Goal: Contribute content: Contribute content

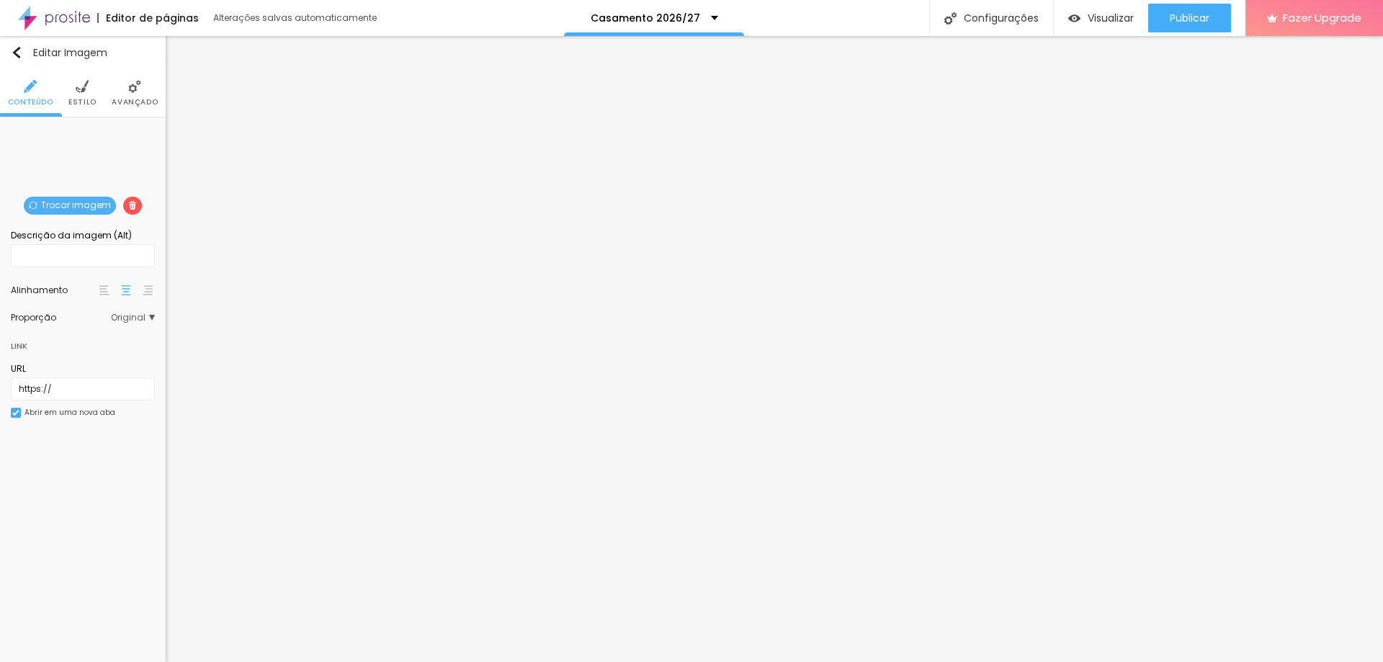
click at [63, 202] on span "Trocar imagem" at bounding box center [70, 206] width 92 height 18
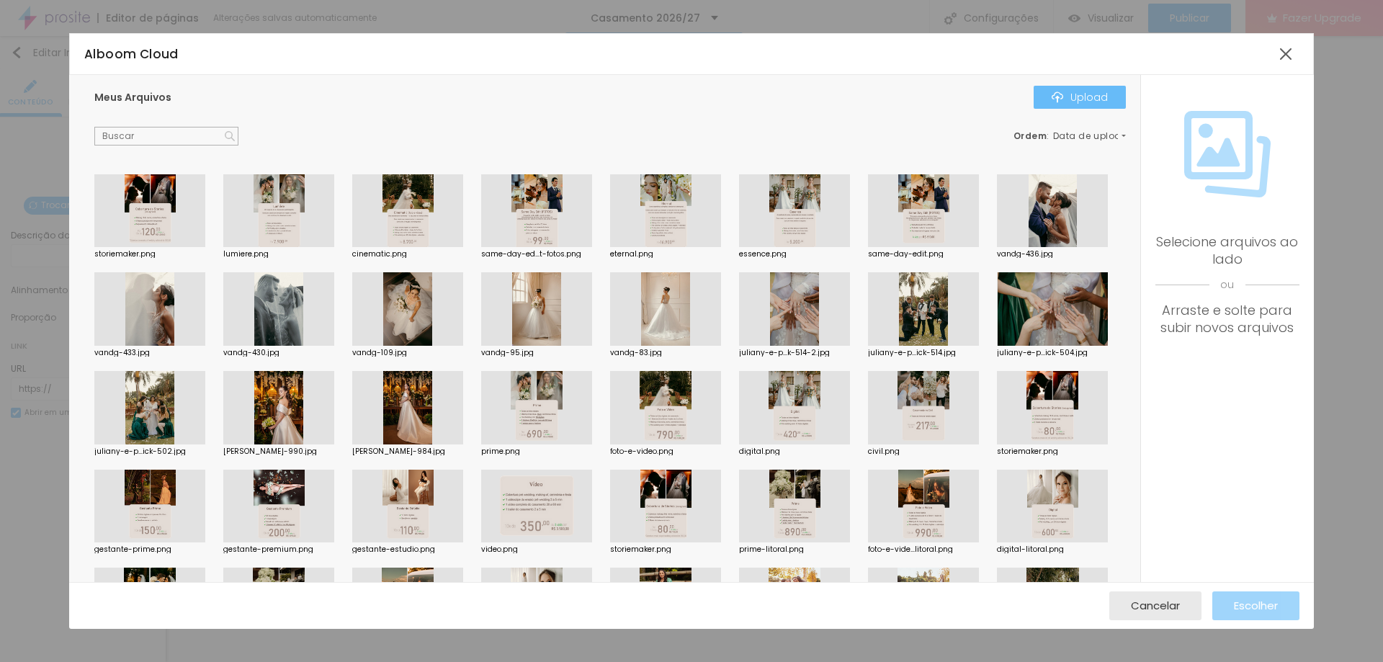
click at [1075, 96] on div "Upload" at bounding box center [1079, 97] width 56 height 12
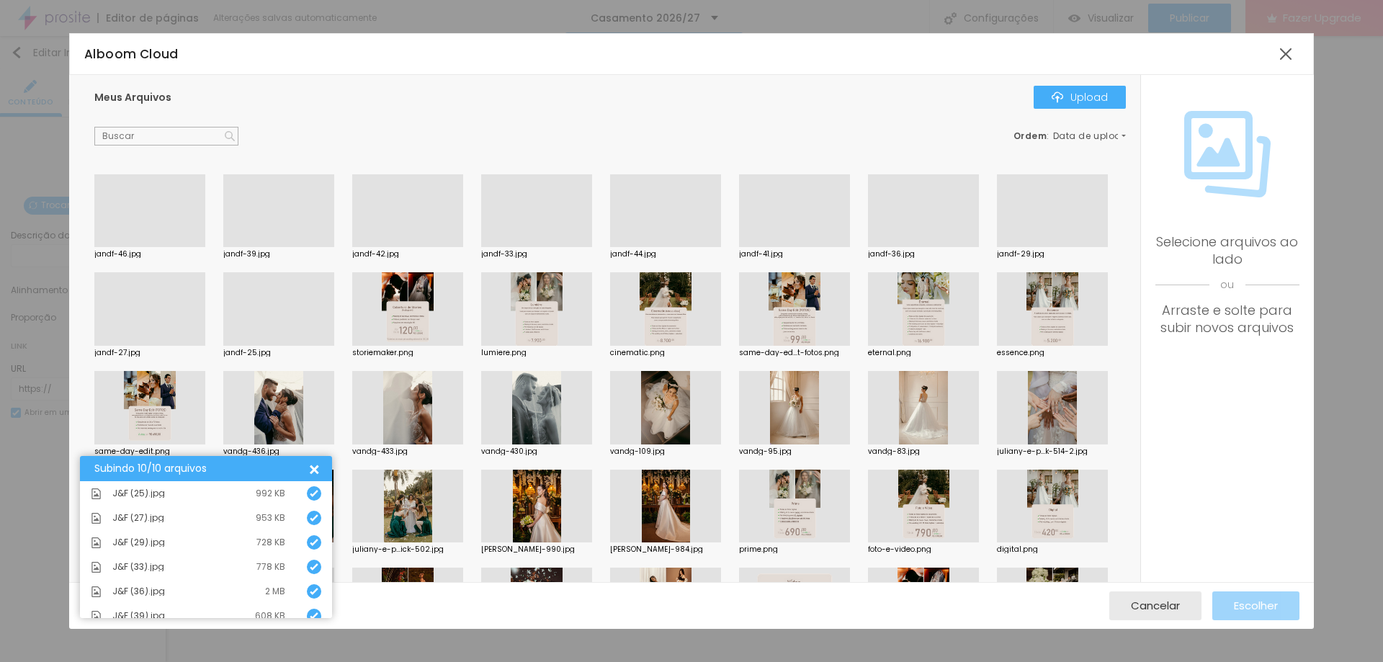
click at [287, 247] on div at bounding box center [278, 247] width 111 height 0
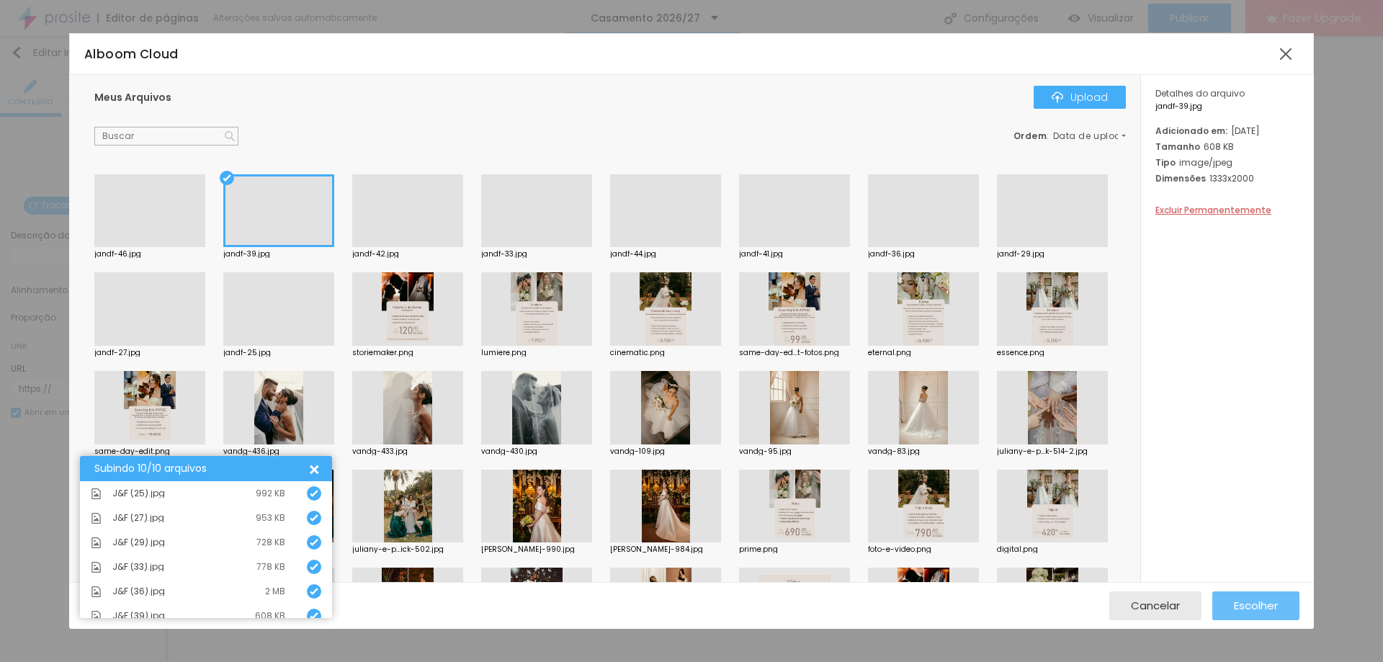
click at [1245, 606] on span "Escolher" at bounding box center [1256, 605] width 44 height 12
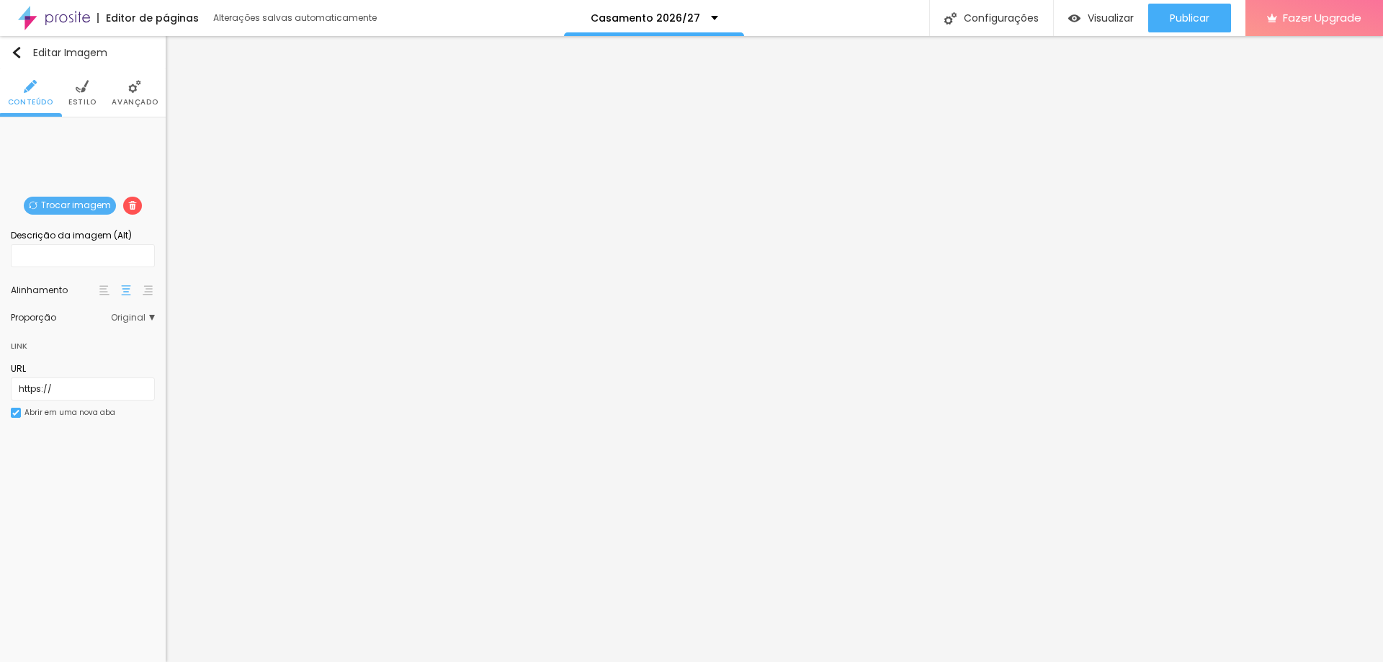
click at [61, 197] on span "Trocar imagem" at bounding box center [70, 206] width 92 height 18
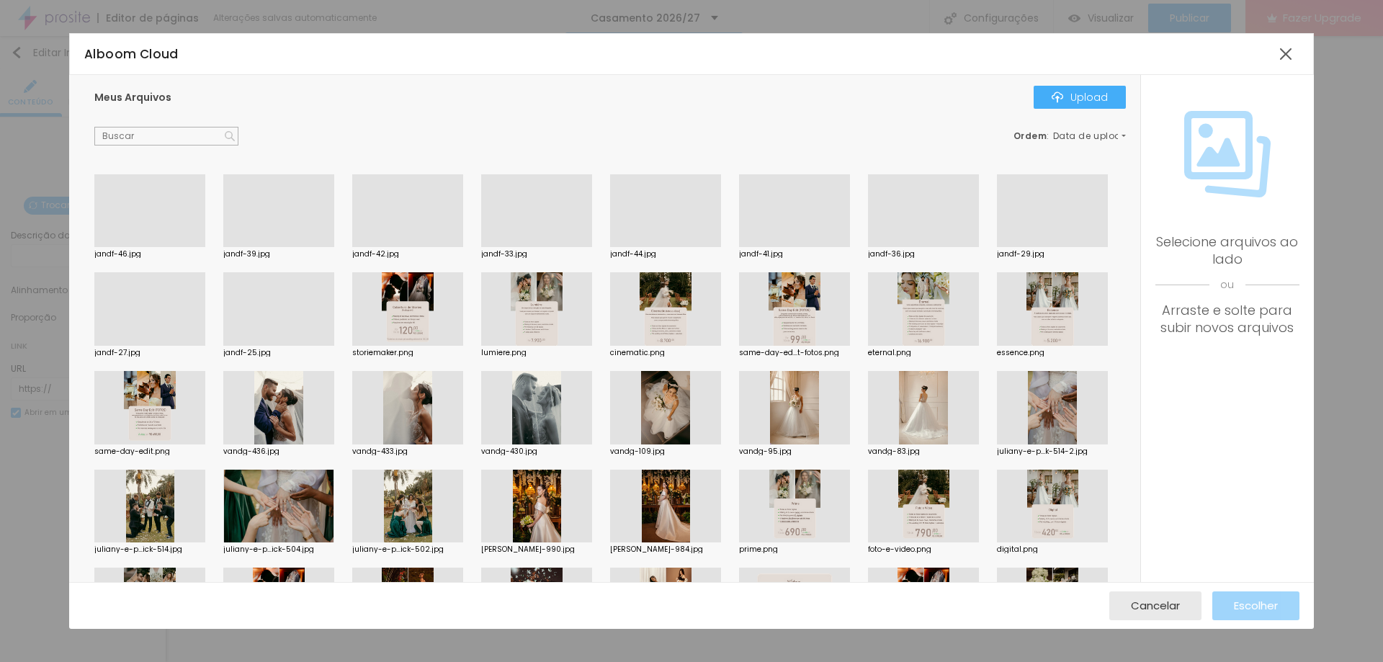
click at [805, 247] on div at bounding box center [794, 247] width 111 height 0
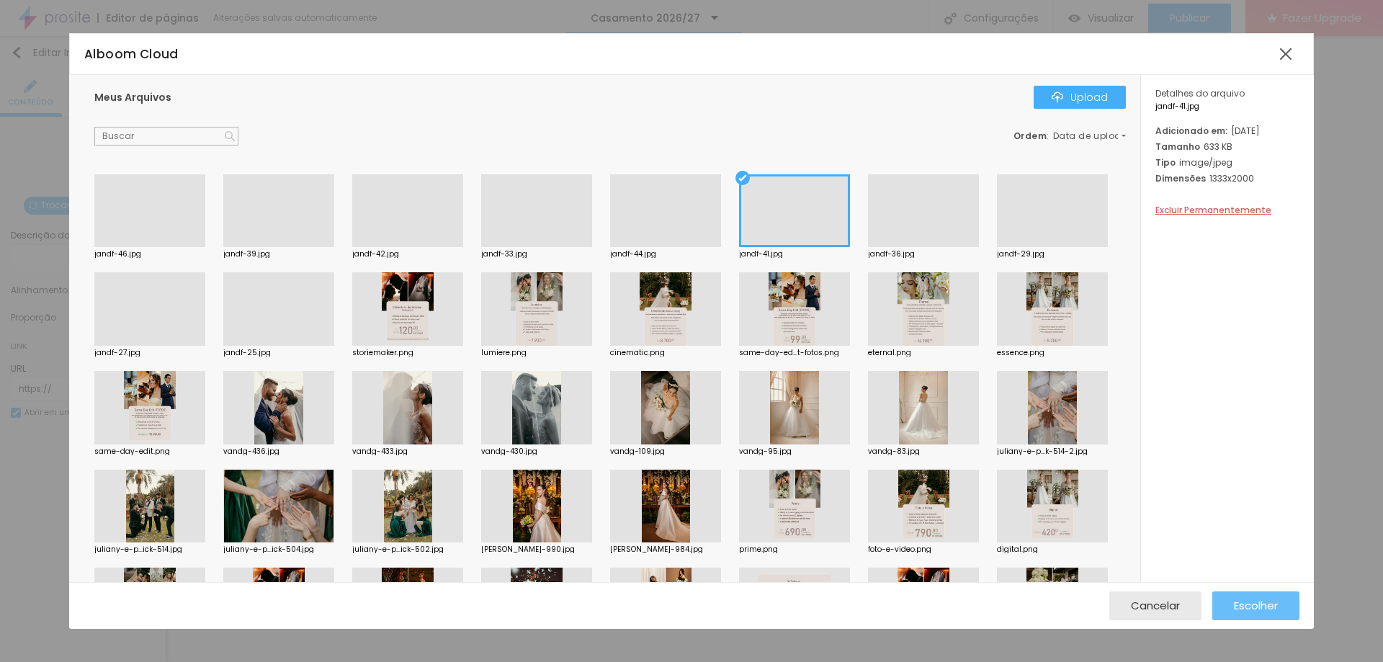
click at [1234, 597] on div "Escolher" at bounding box center [1256, 605] width 44 height 29
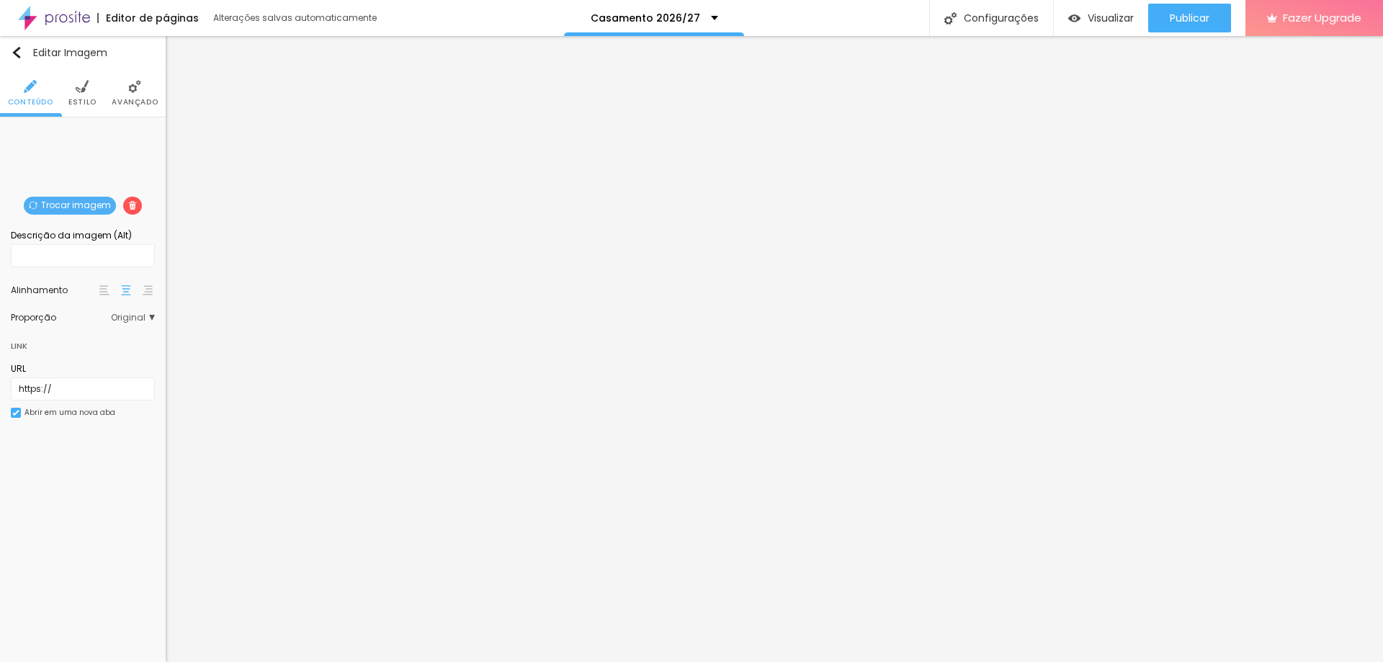
click at [92, 201] on span "Trocar imagem" at bounding box center [70, 206] width 92 height 18
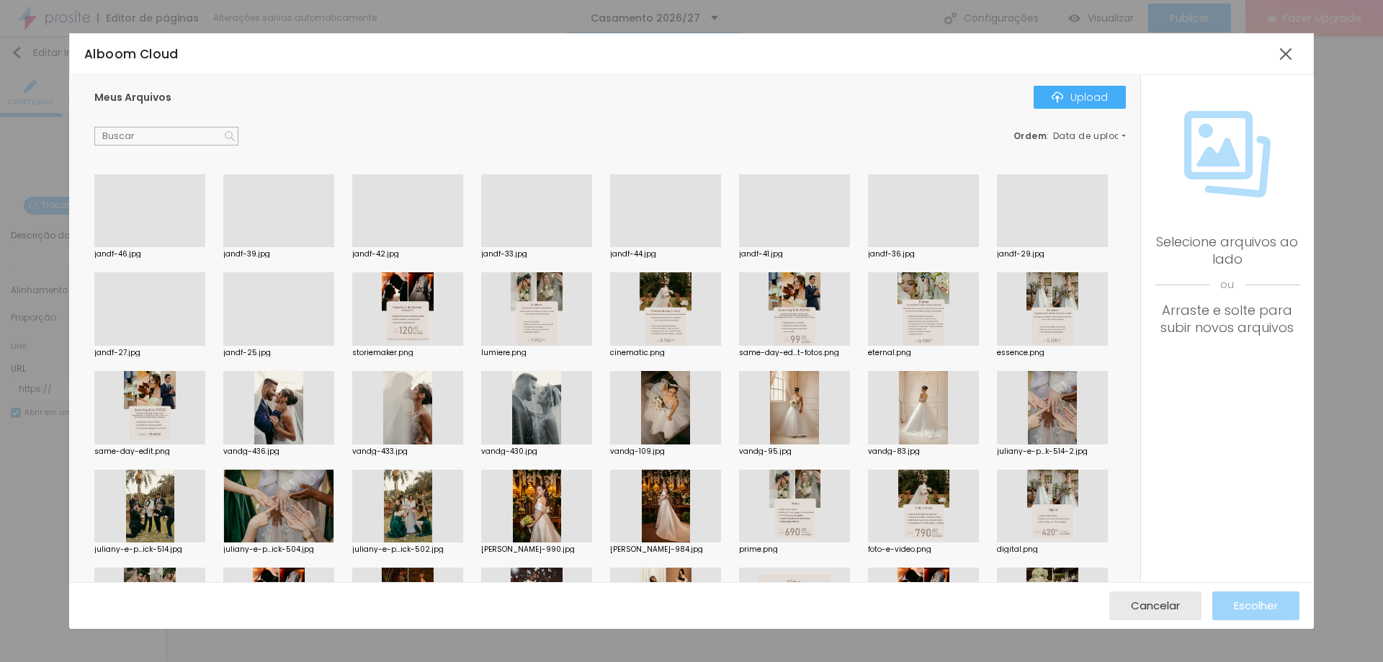
click at [403, 247] on div at bounding box center [407, 247] width 111 height 0
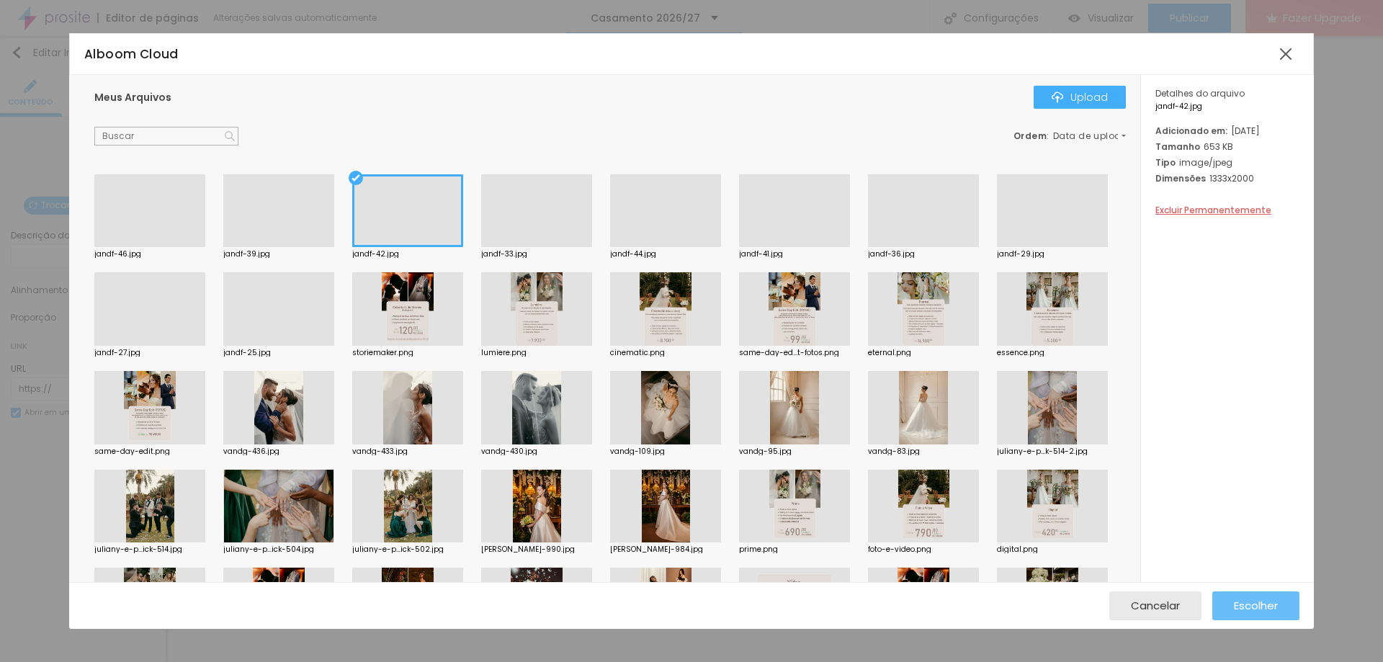
click at [1234, 597] on div "Escolher" at bounding box center [1256, 605] width 44 height 29
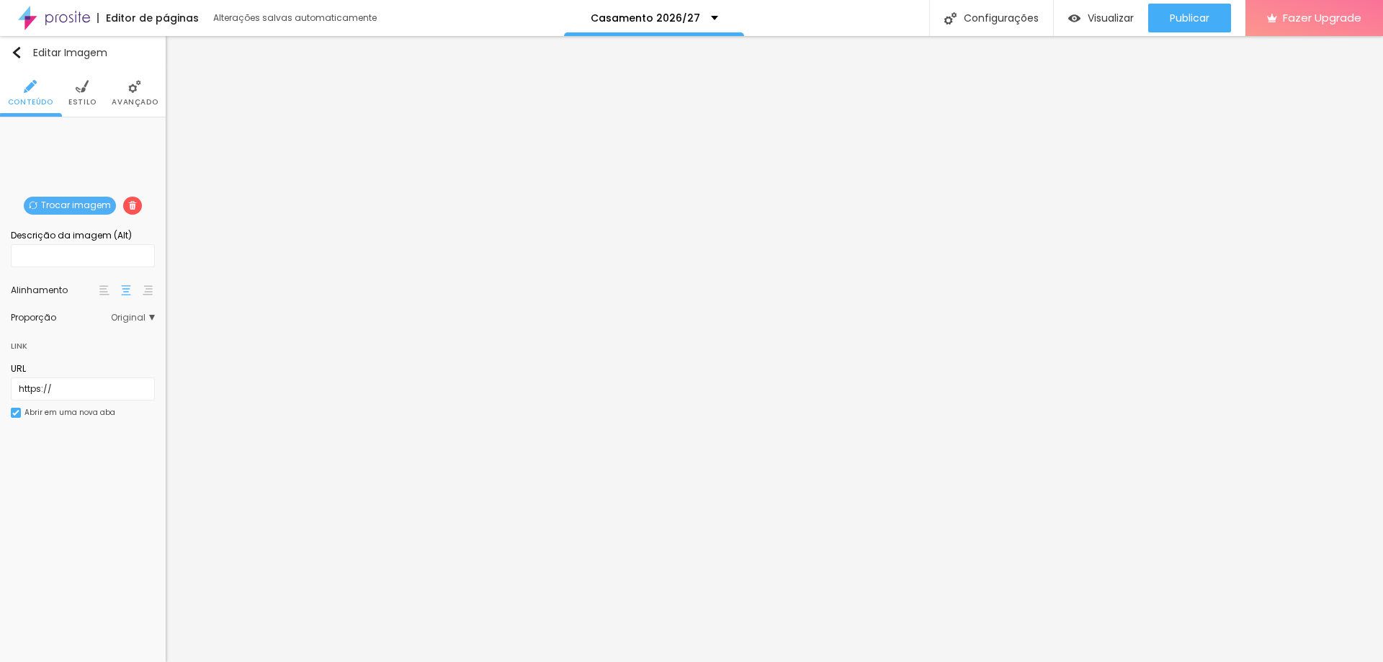
click at [49, 199] on span "Trocar imagem" at bounding box center [70, 206] width 92 height 18
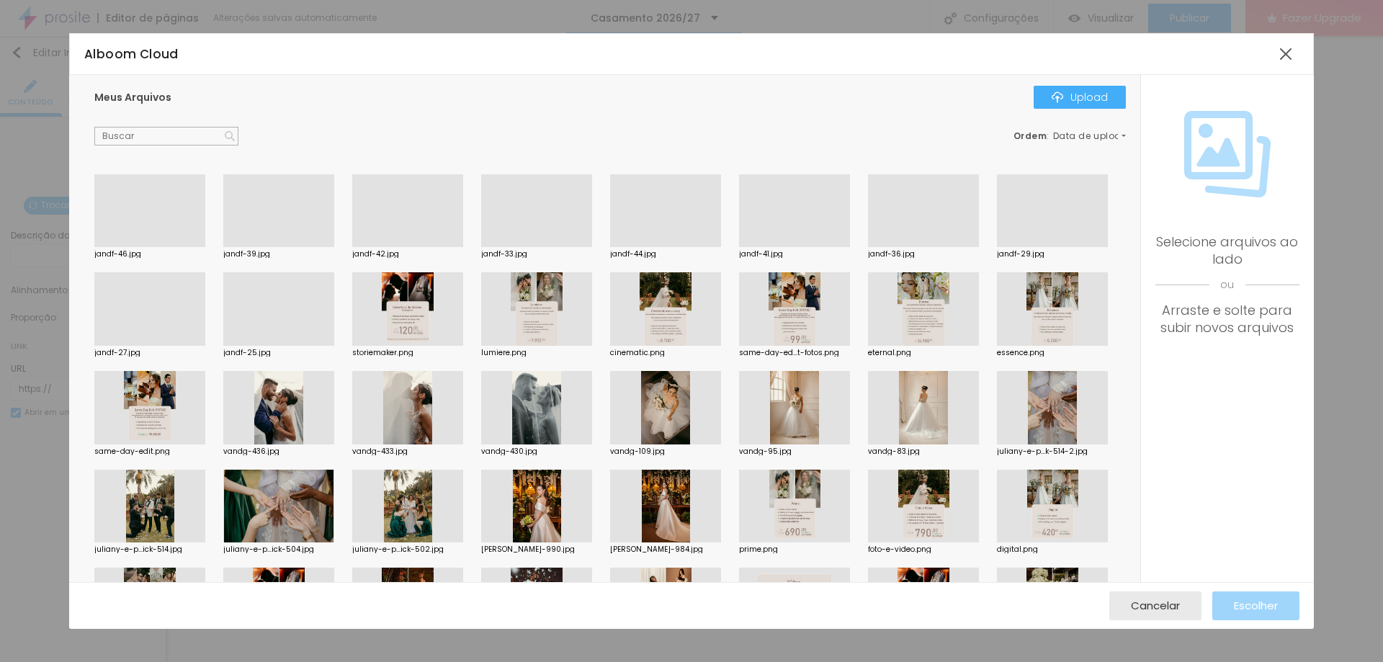
click at [547, 247] on div at bounding box center [536, 247] width 111 height 0
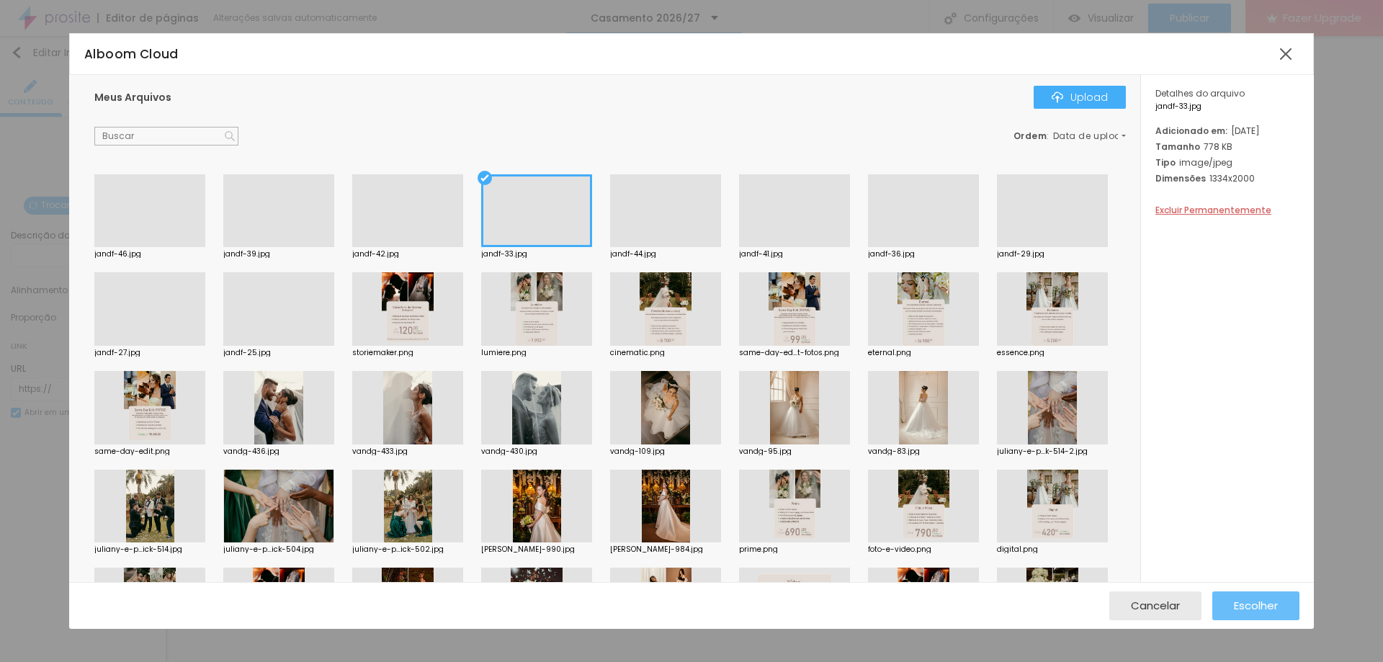
click at [1257, 602] on span "Escolher" at bounding box center [1256, 605] width 44 height 12
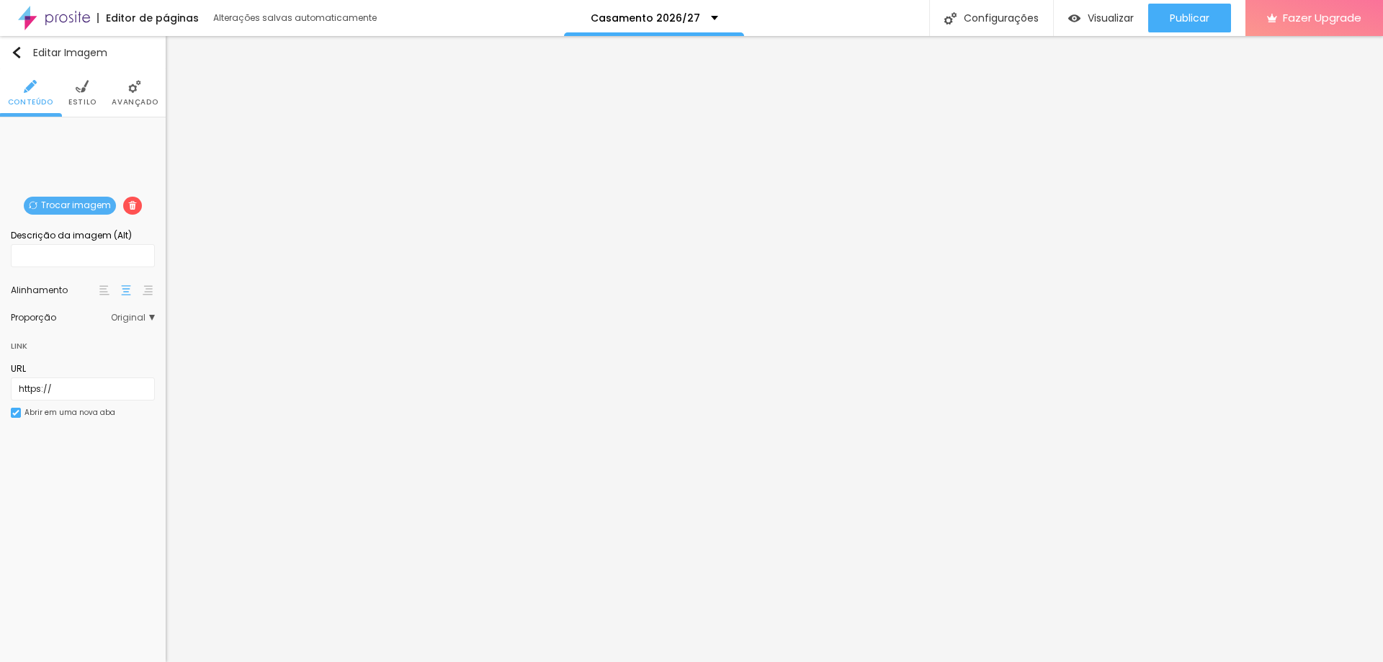
click at [90, 202] on span "Trocar imagem" at bounding box center [70, 206] width 92 height 18
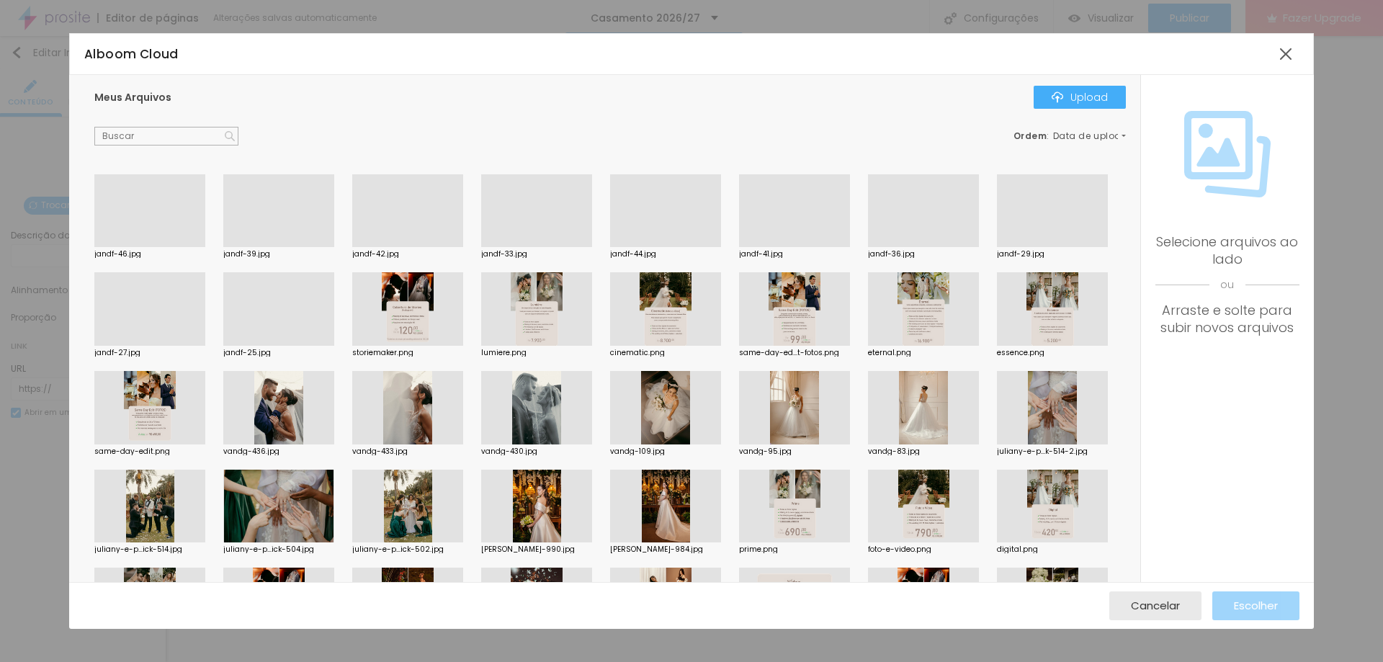
click at [153, 247] on div at bounding box center [149, 247] width 111 height 0
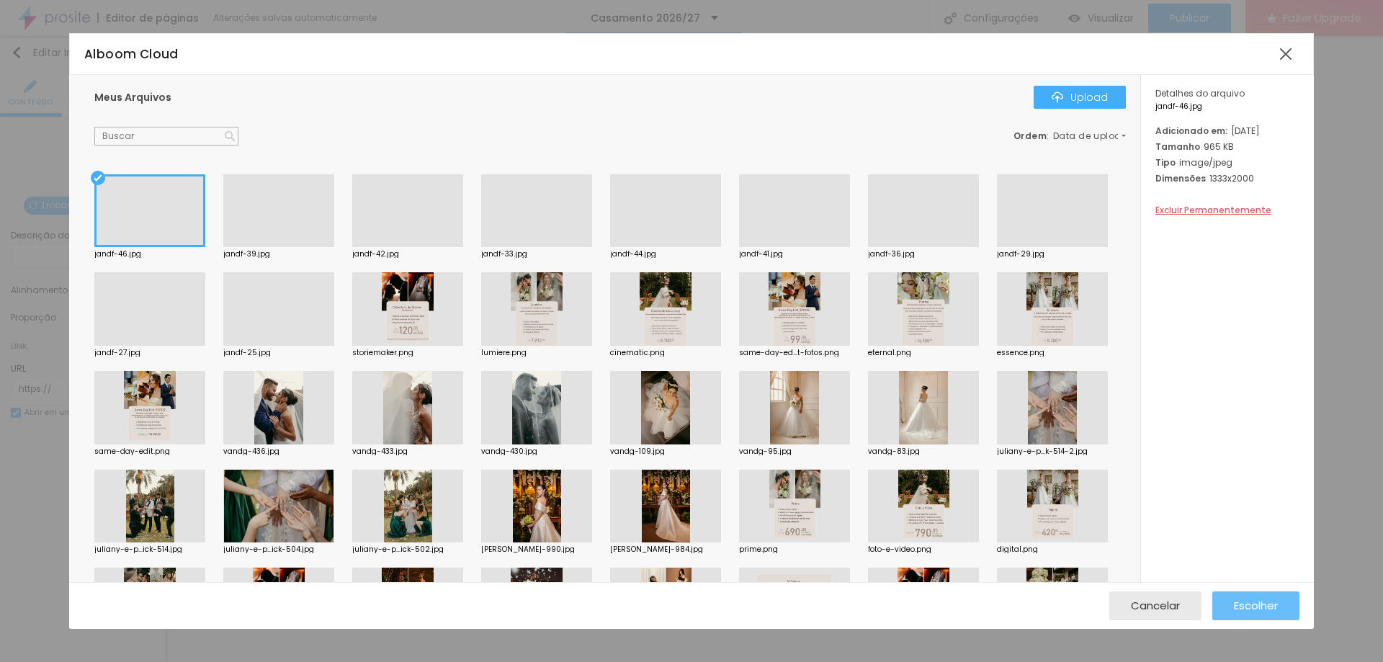
click at [1246, 608] on span "Escolher" at bounding box center [1256, 605] width 44 height 12
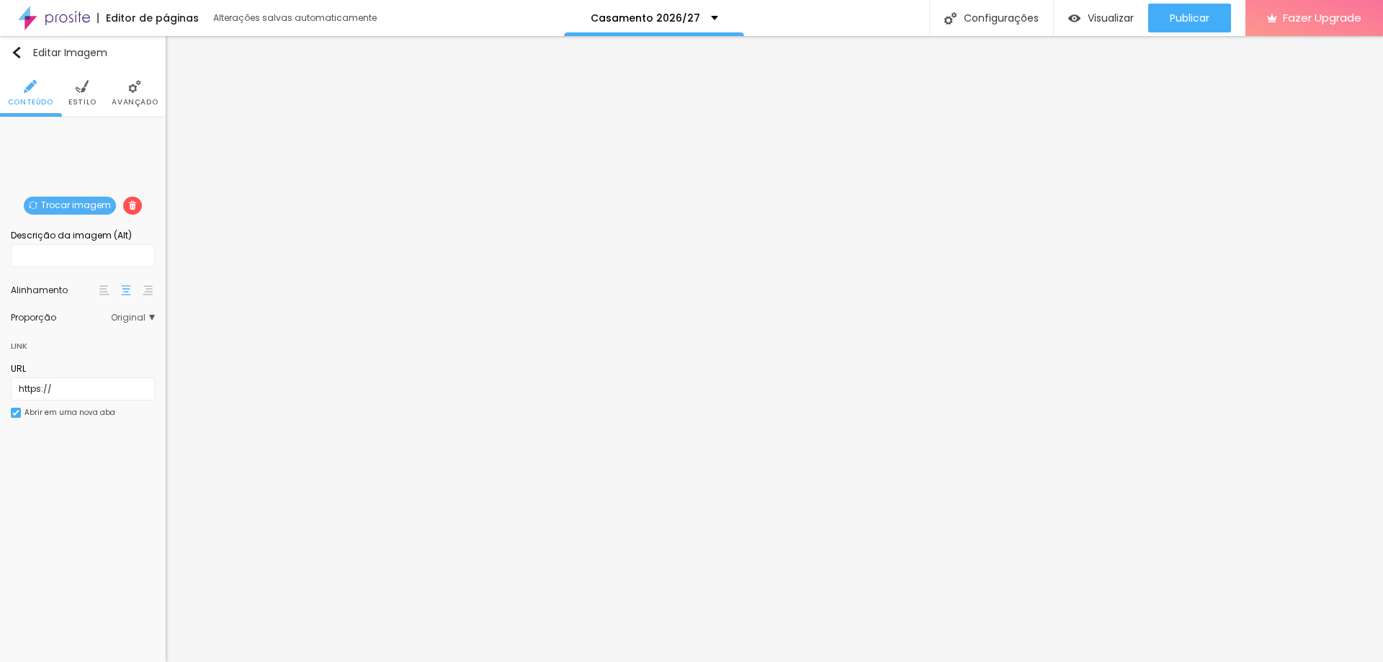
click at [71, 205] on span "Trocar imagem" at bounding box center [70, 206] width 92 height 18
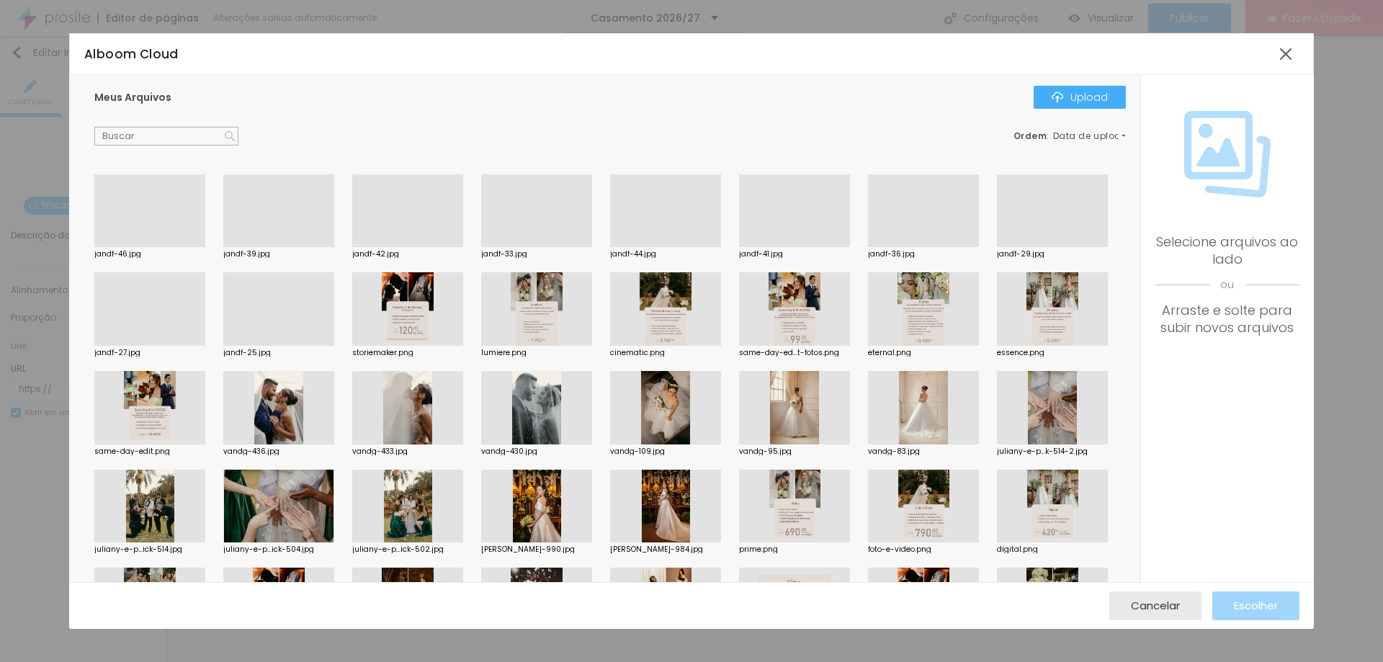
click at [899, 247] on div at bounding box center [923, 247] width 111 height 0
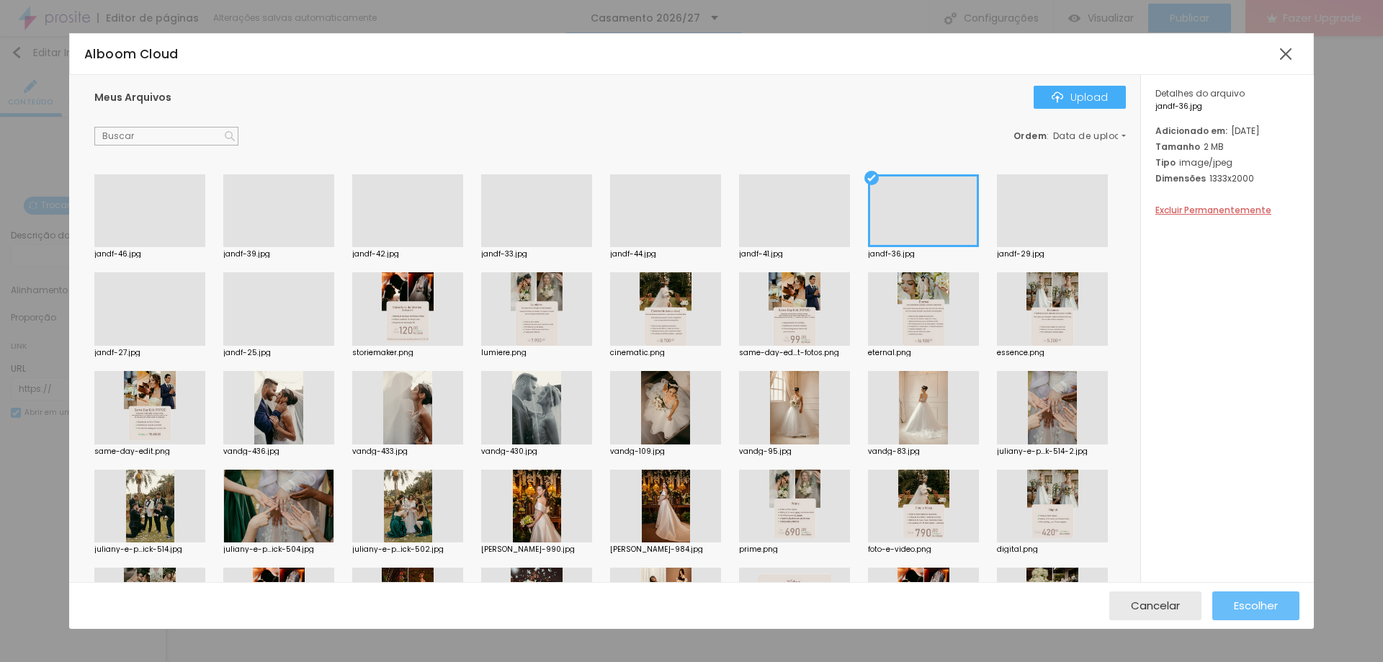
click at [1244, 605] on span "Escolher" at bounding box center [1256, 605] width 44 height 12
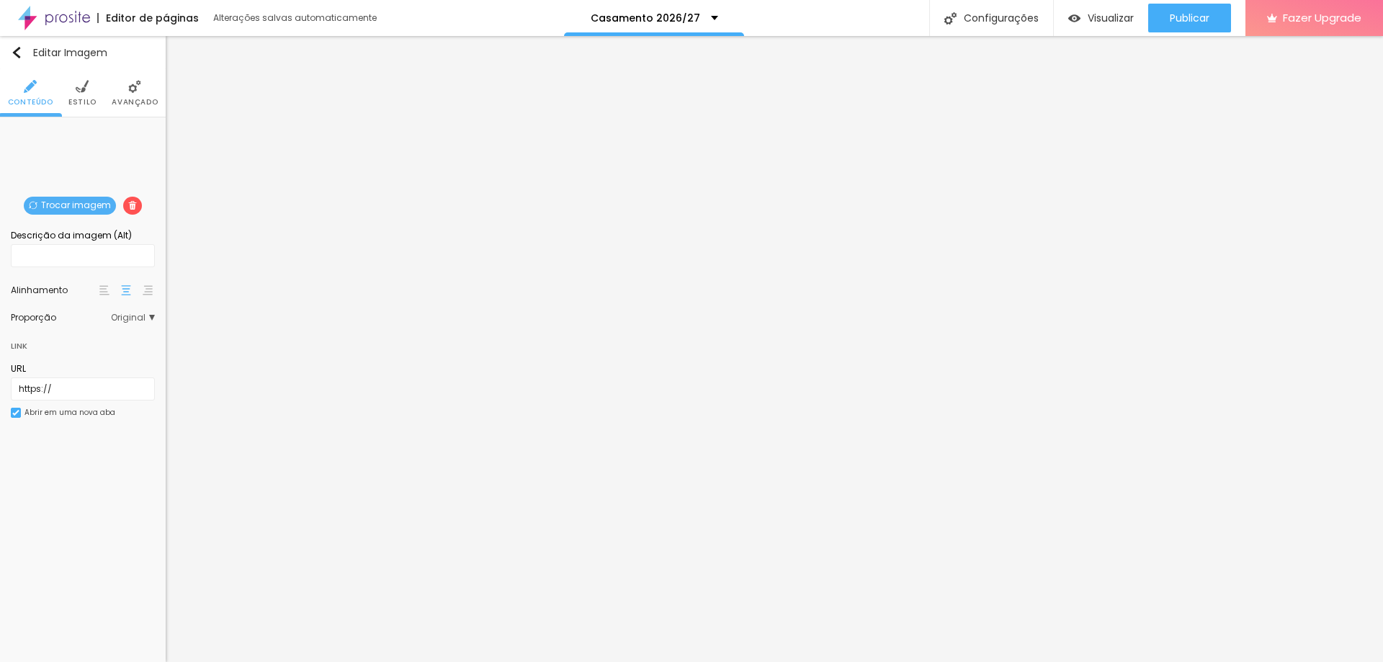
click at [82, 202] on span "Trocar imagem" at bounding box center [70, 206] width 92 height 18
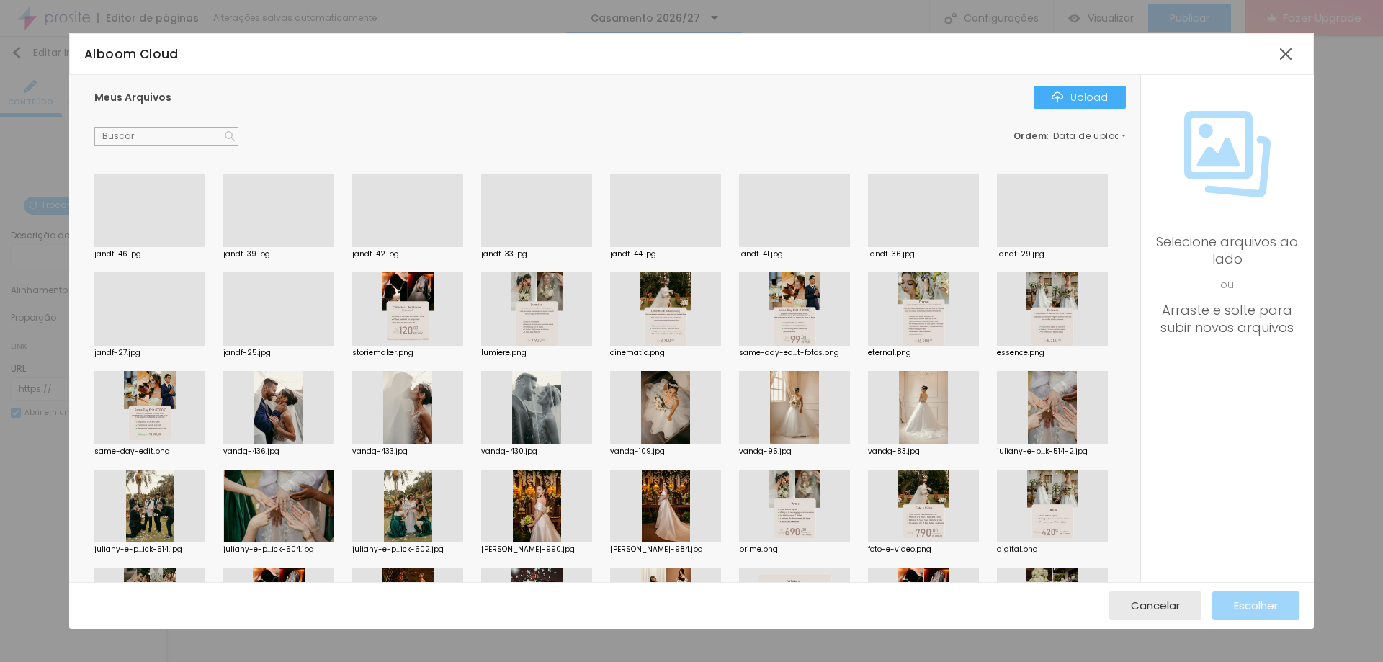
click at [205, 346] on div at bounding box center [149, 346] width 111 height 0
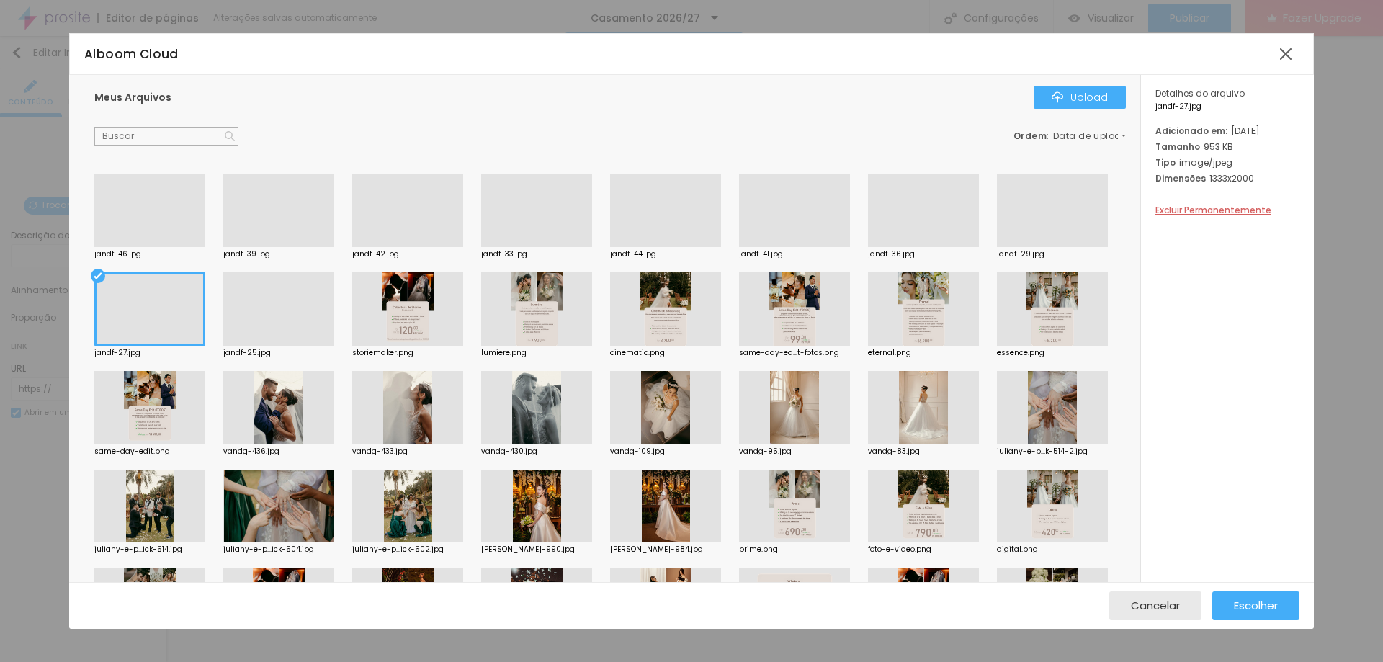
click at [334, 346] on div at bounding box center [278, 346] width 111 height 0
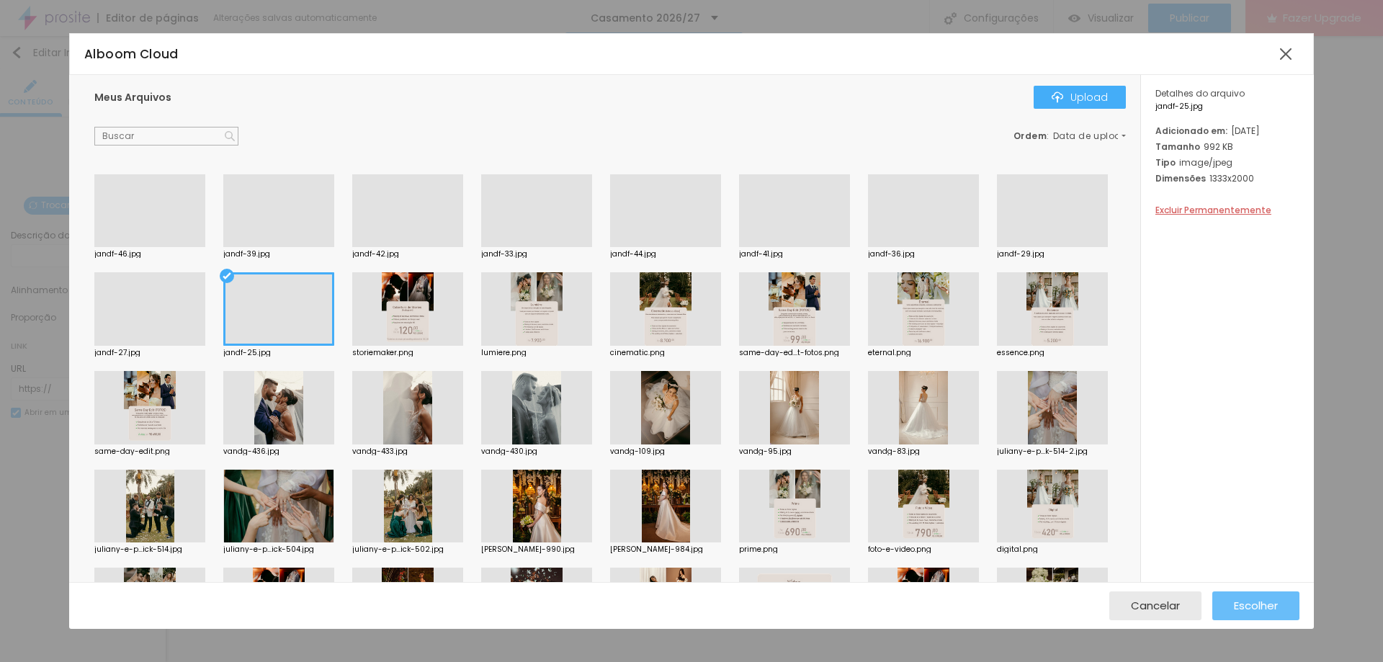
click at [1268, 613] on div "Escolher" at bounding box center [1256, 605] width 44 height 29
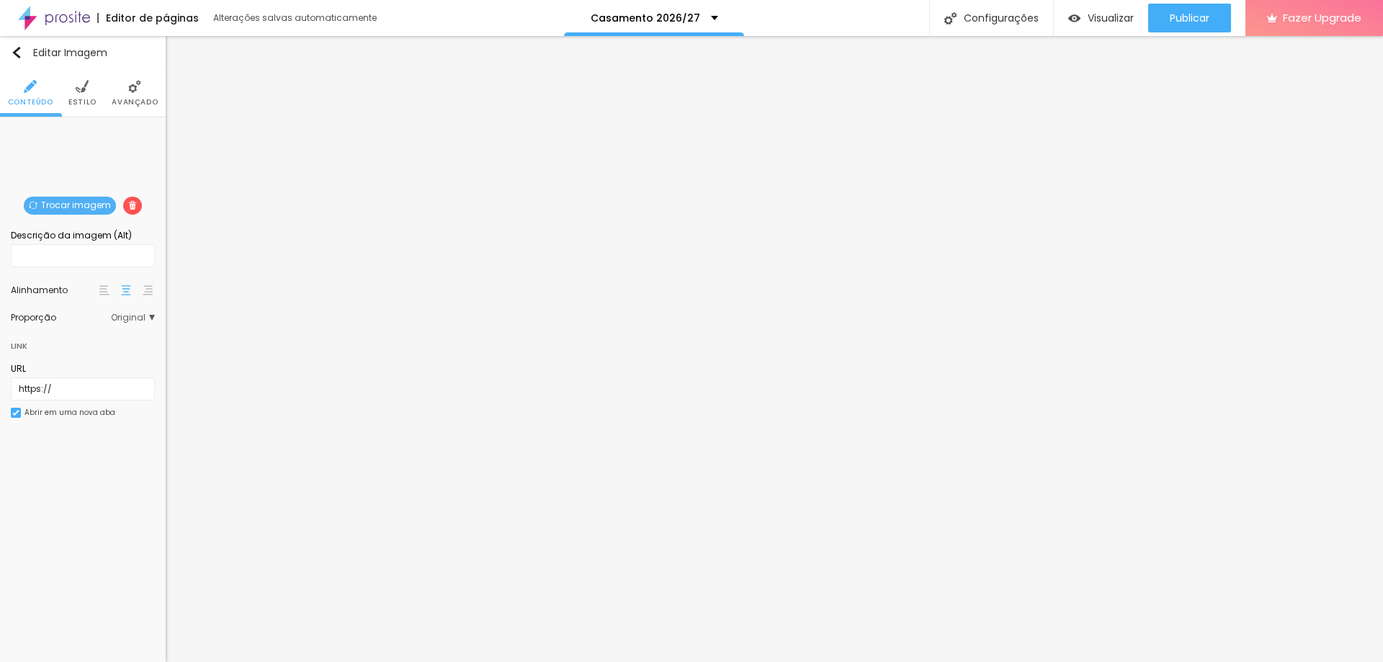
click at [50, 205] on span "Trocar imagem" at bounding box center [70, 206] width 92 height 18
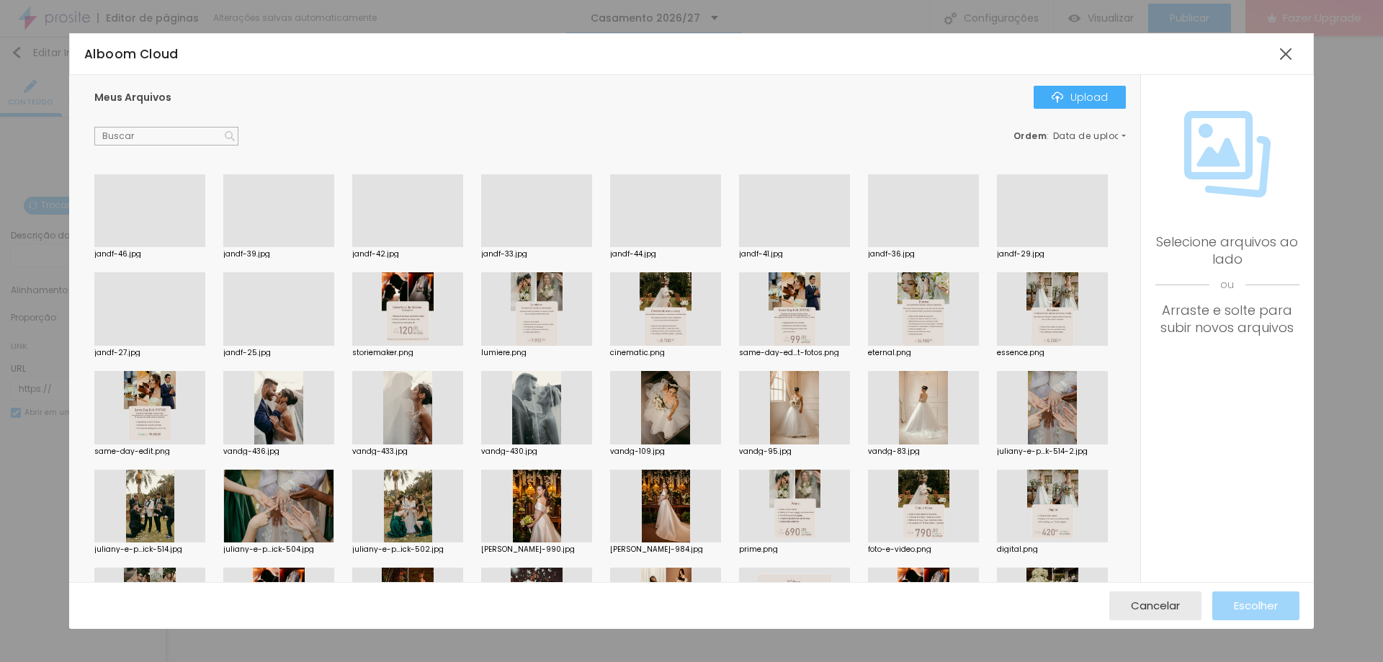
click at [997, 247] on div at bounding box center [1052, 247] width 111 height 0
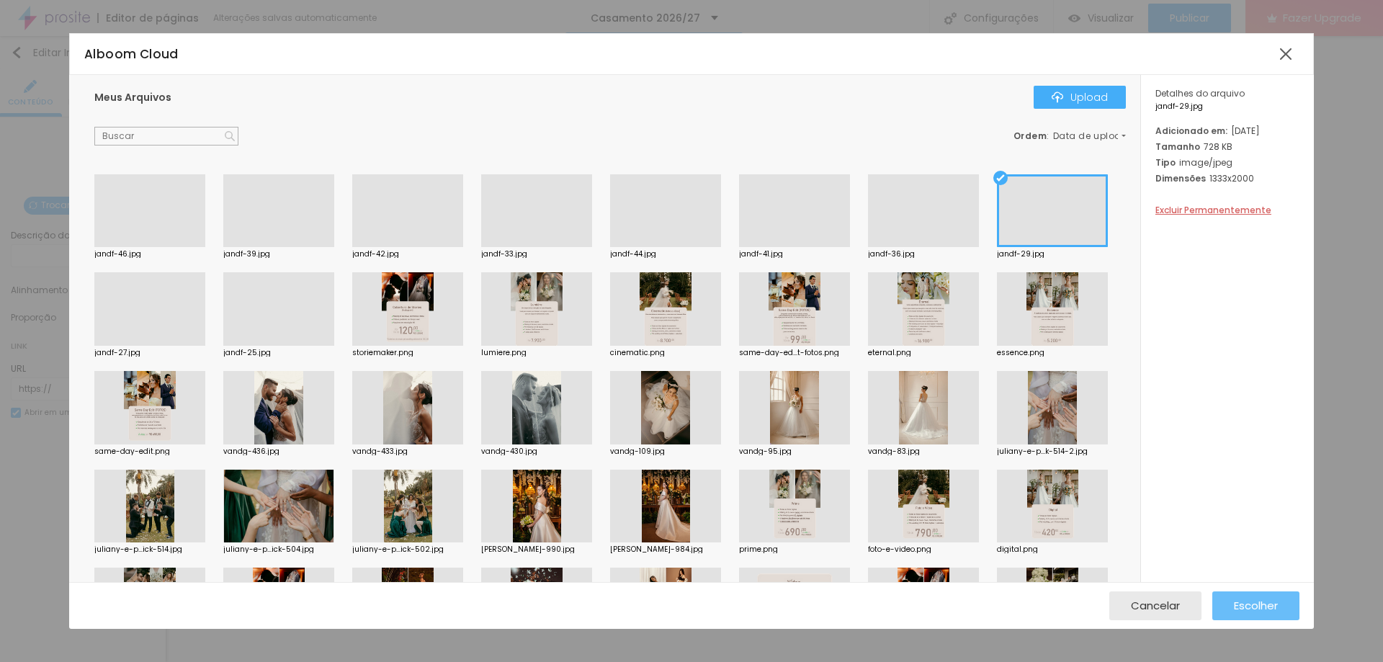
click at [1246, 604] on span "Escolher" at bounding box center [1256, 605] width 44 height 12
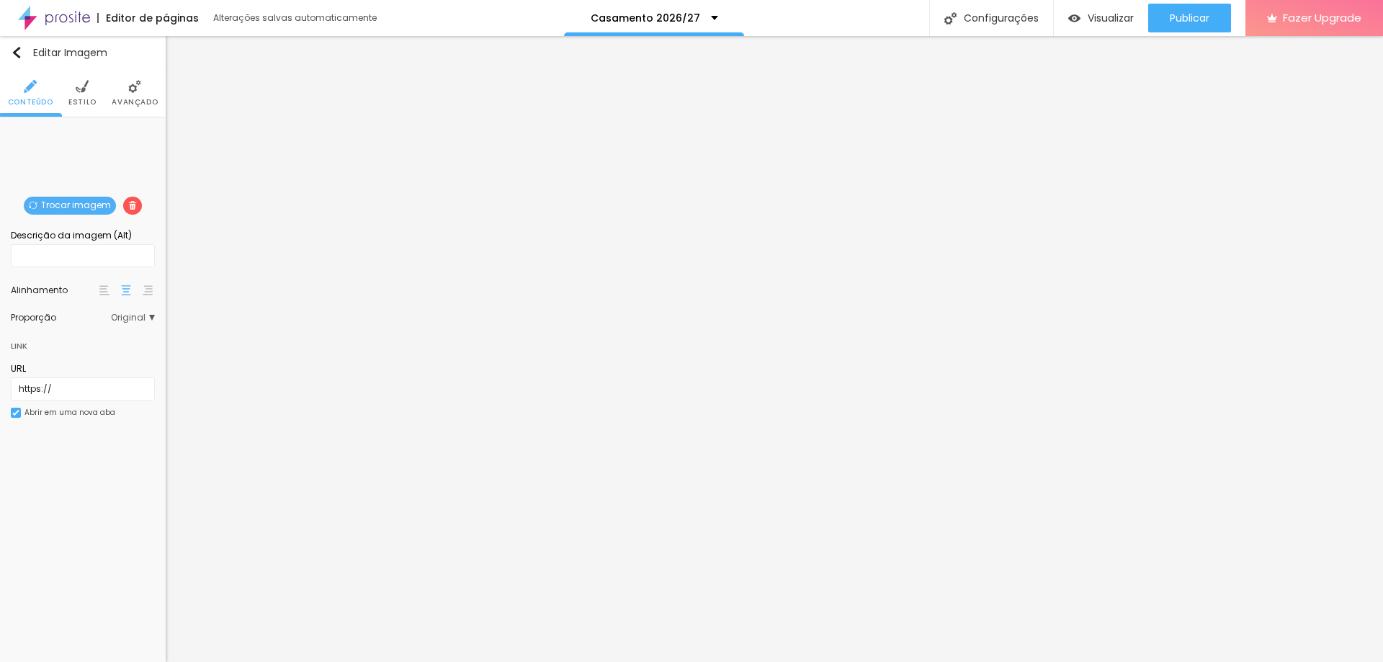
click at [60, 202] on span "Trocar imagem" at bounding box center [70, 206] width 92 height 18
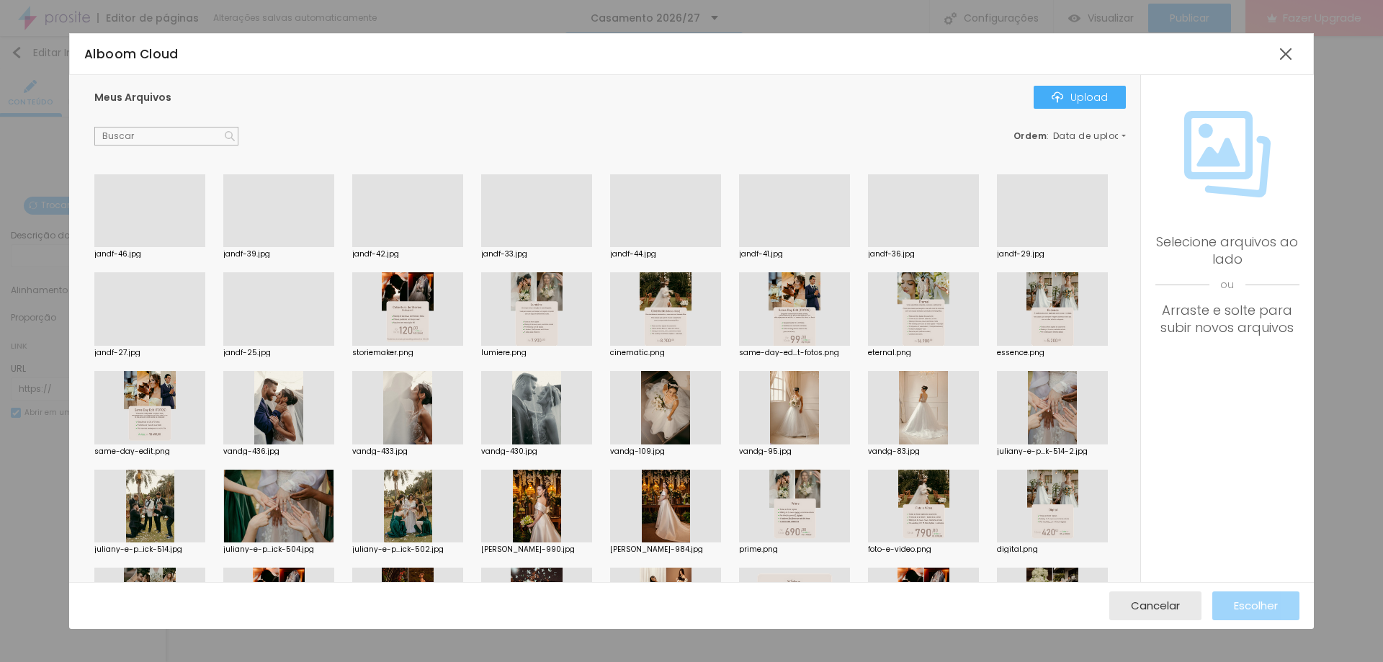
click at [205, 346] on div at bounding box center [149, 346] width 111 height 0
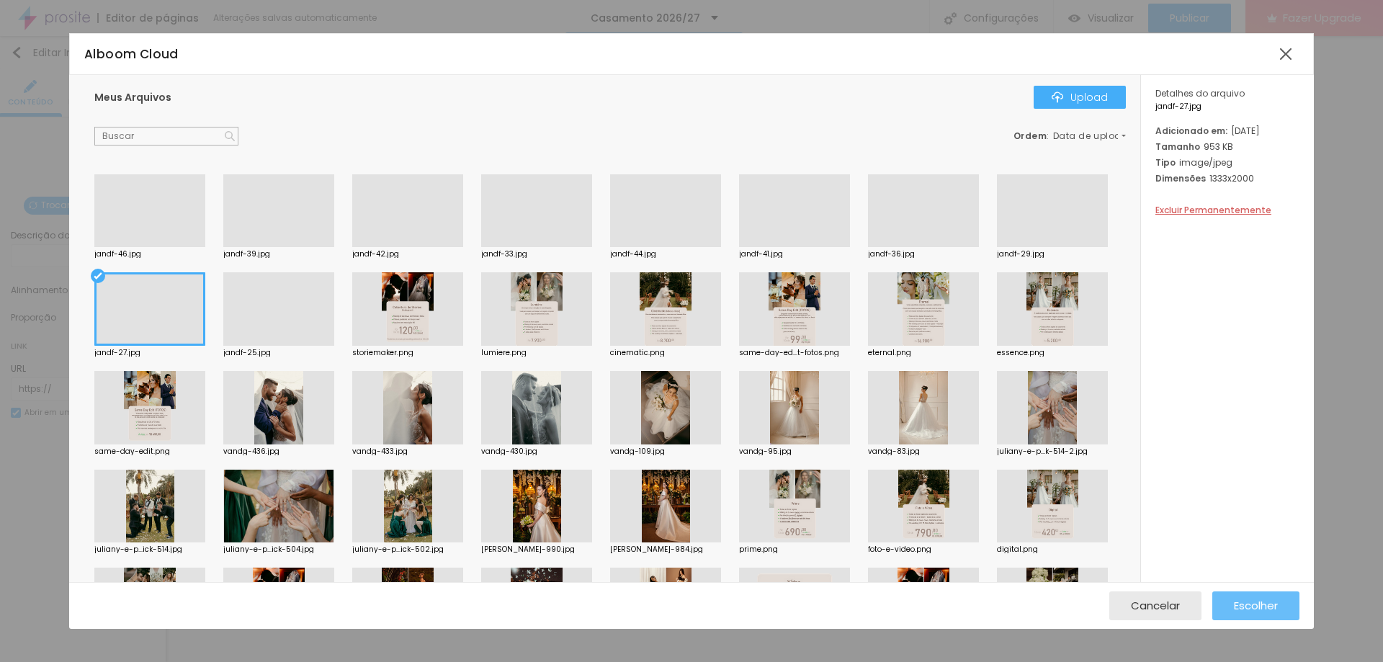
click at [1241, 603] on span "Escolher" at bounding box center [1256, 605] width 44 height 12
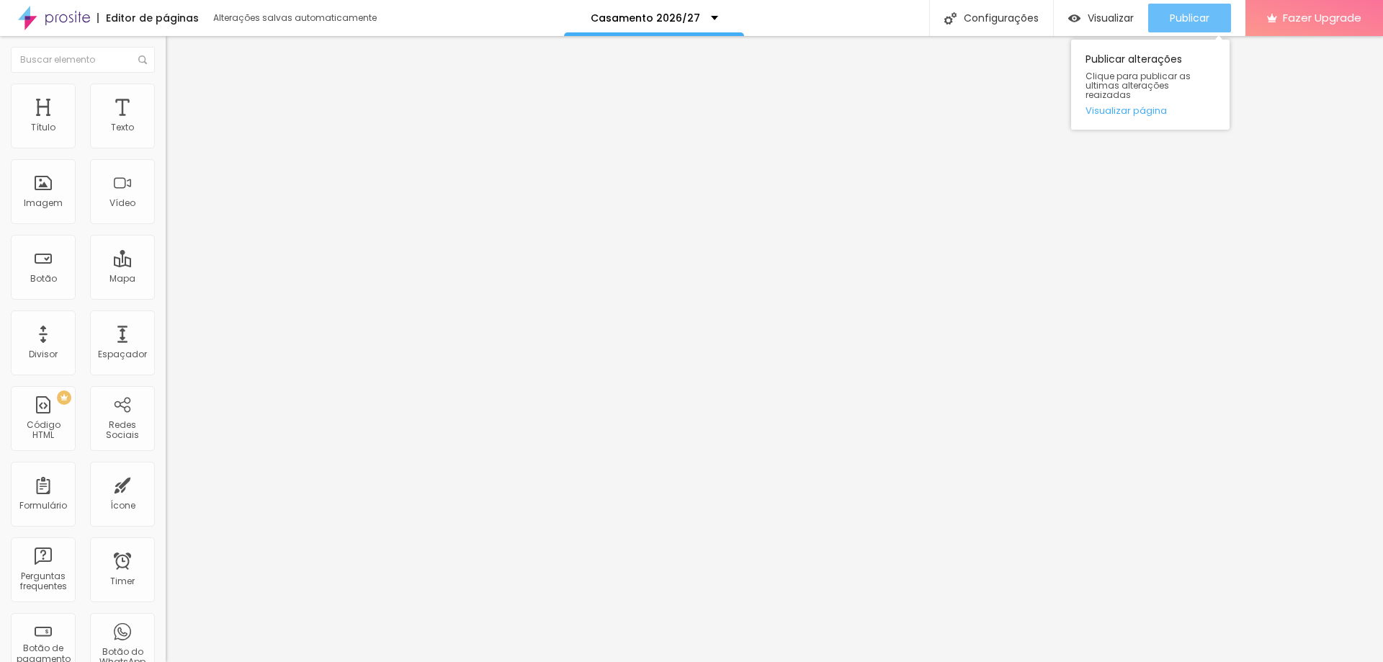
click at [1191, 12] on span "Publicar" at bounding box center [1189, 18] width 40 height 12
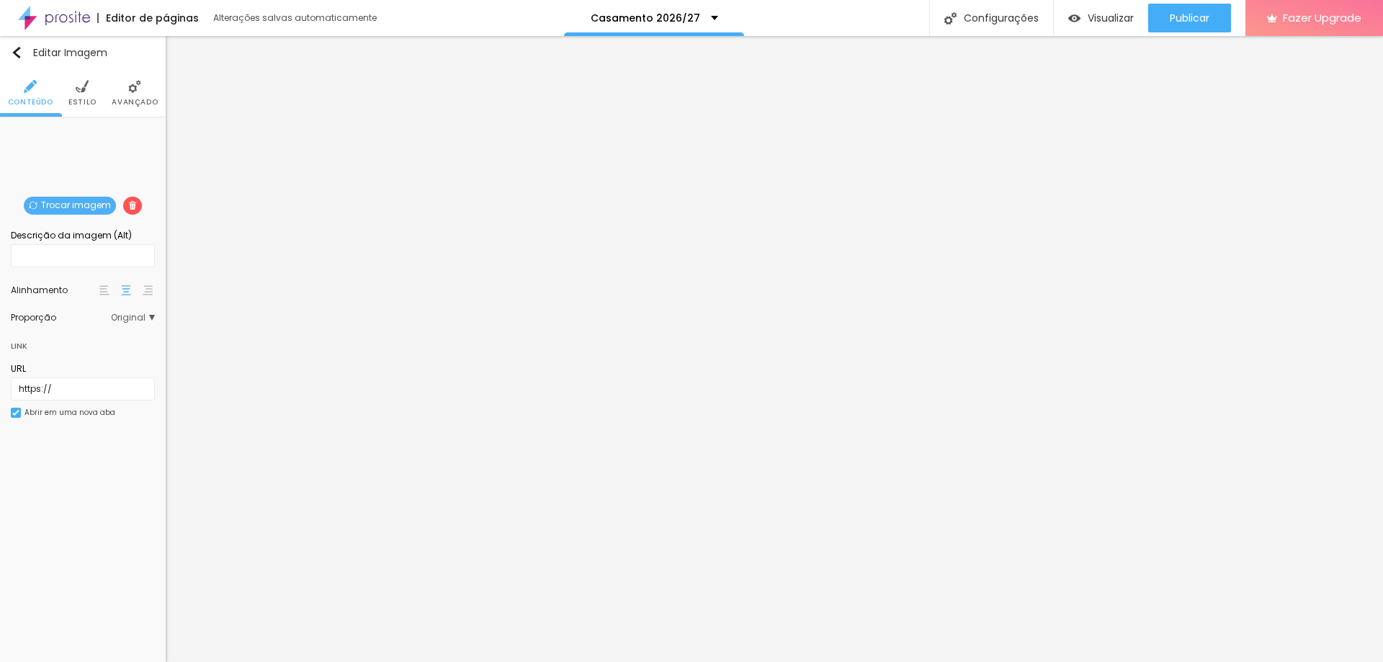
click at [77, 205] on span "Trocar imagem" at bounding box center [70, 206] width 92 height 18
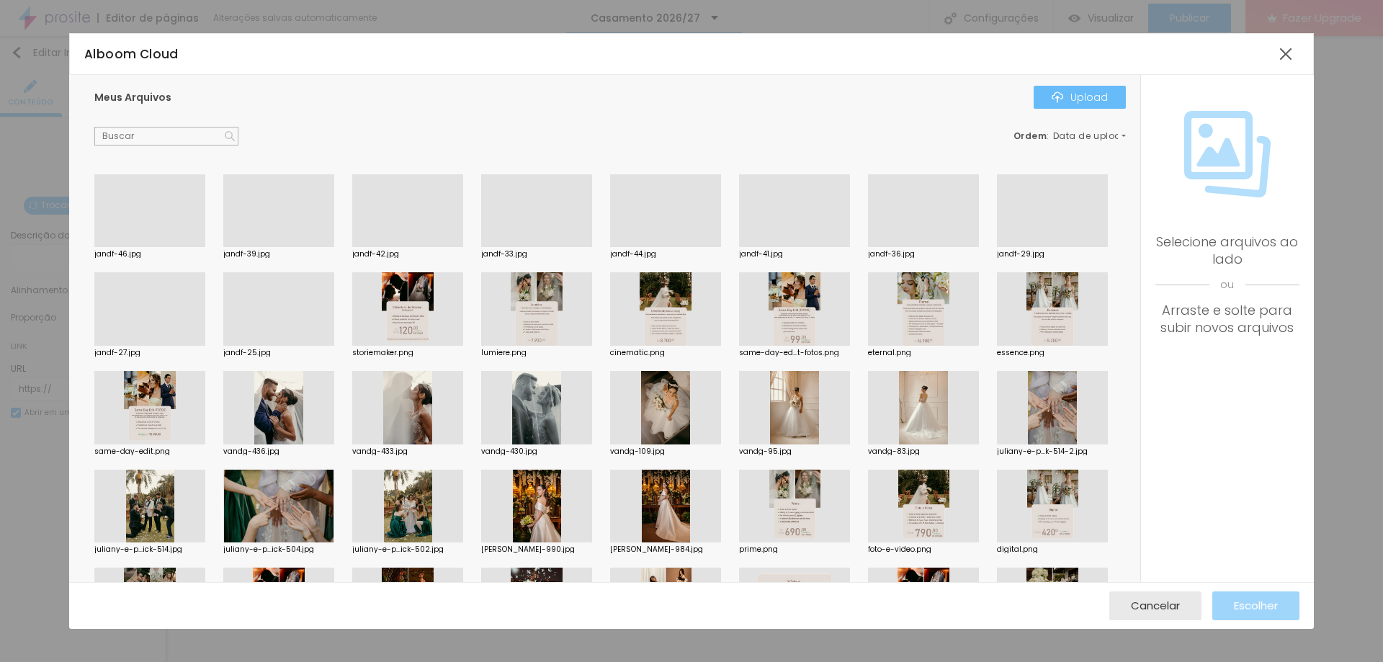
click at [1113, 89] on button "Upload" at bounding box center [1079, 97] width 92 height 23
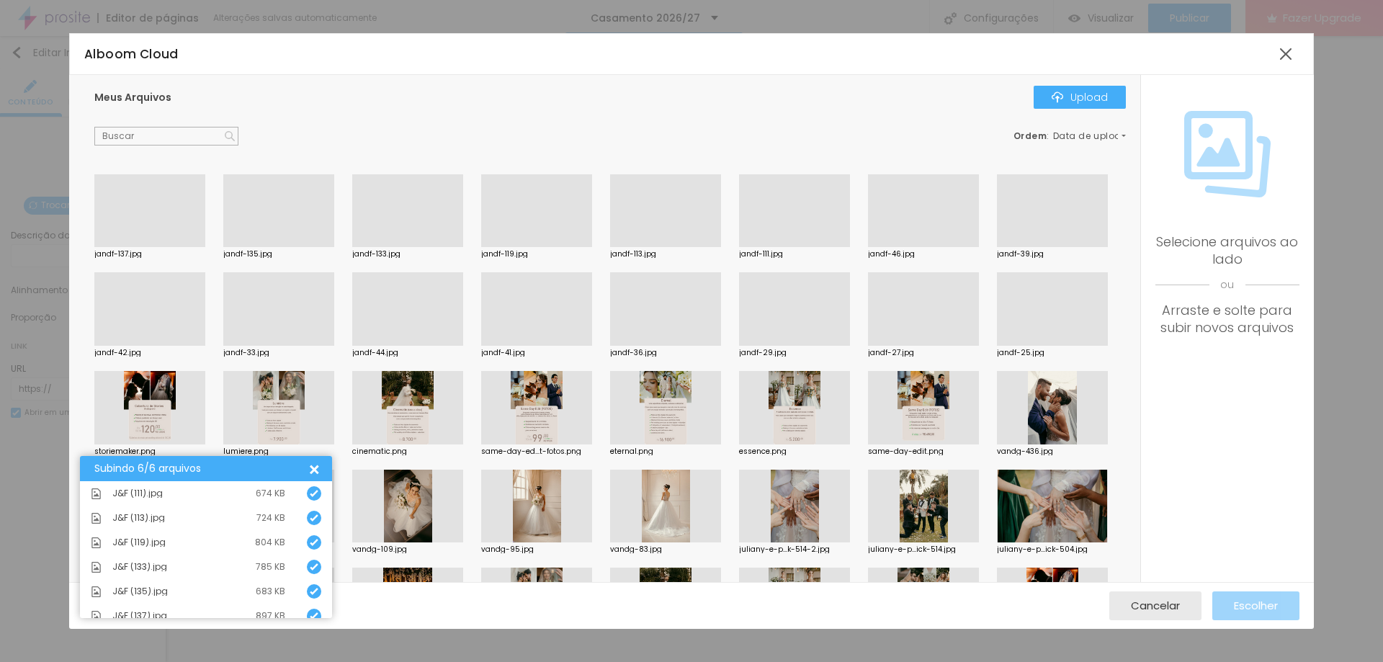
click at [158, 247] on div at bounding box center [149, 247] width 111 height 0
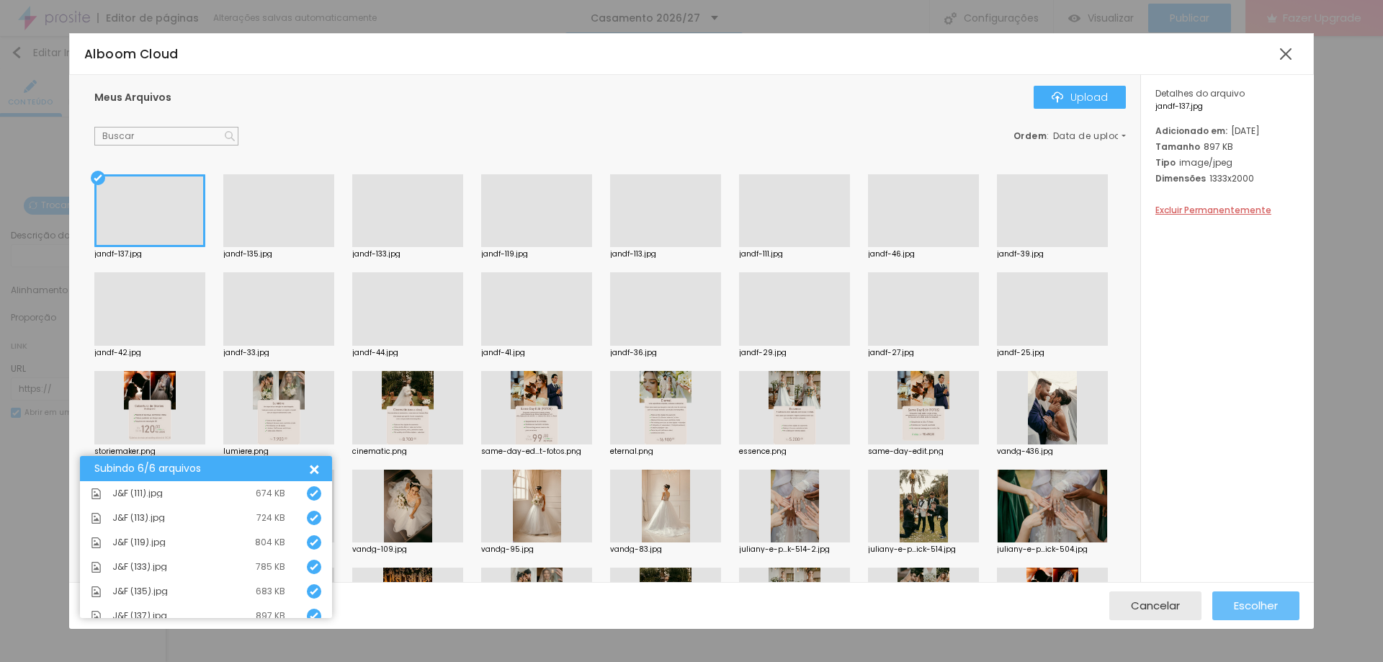
click at [1239, 606] on span "Escolher" at bounding box center [1256, 605] width 44 height 12
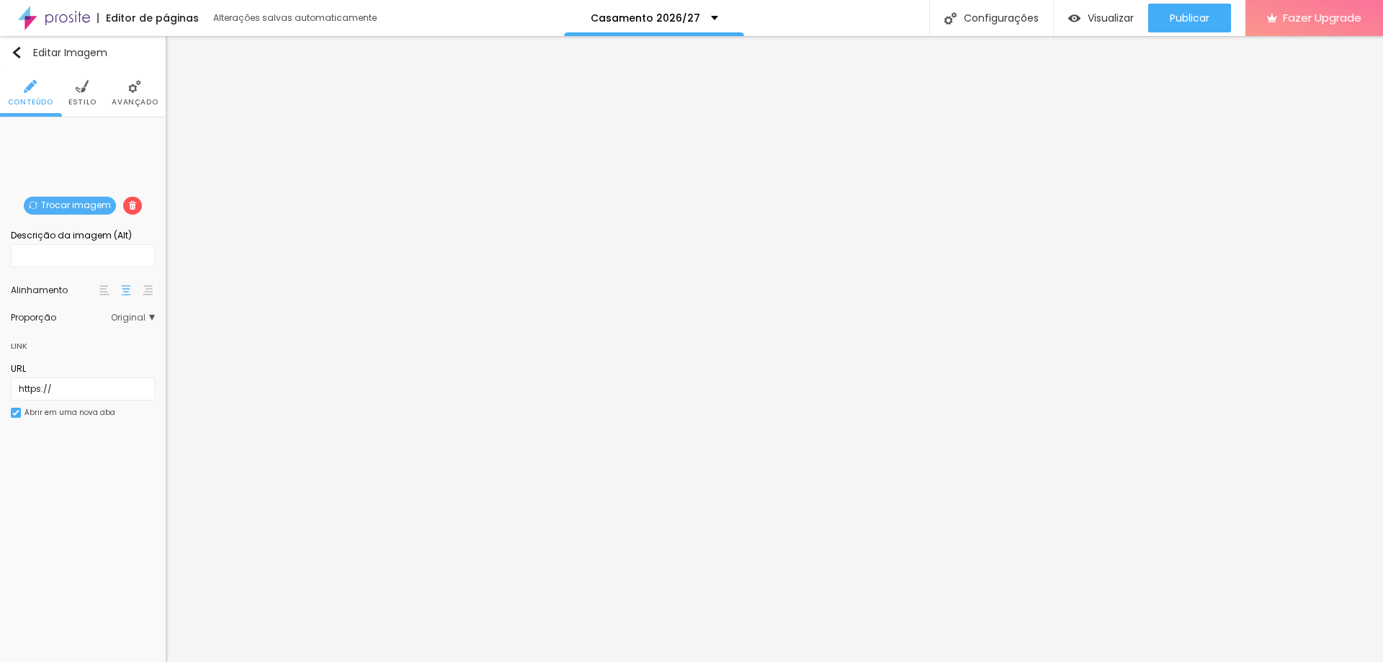
click at [70, 203] on span "Trocar imagem" at bounding box center [70, 206] width 92 height 18
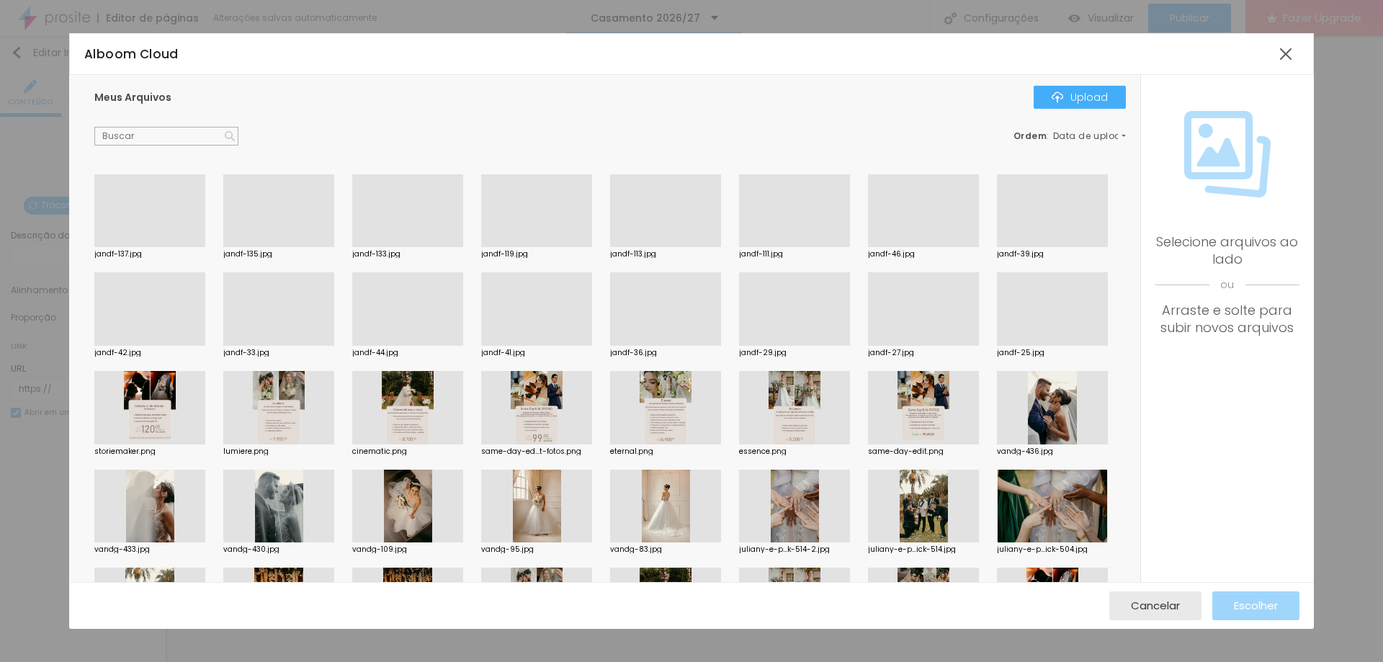
click at [279, 247] on div at bounding box center [278, 247] width 111 height 0
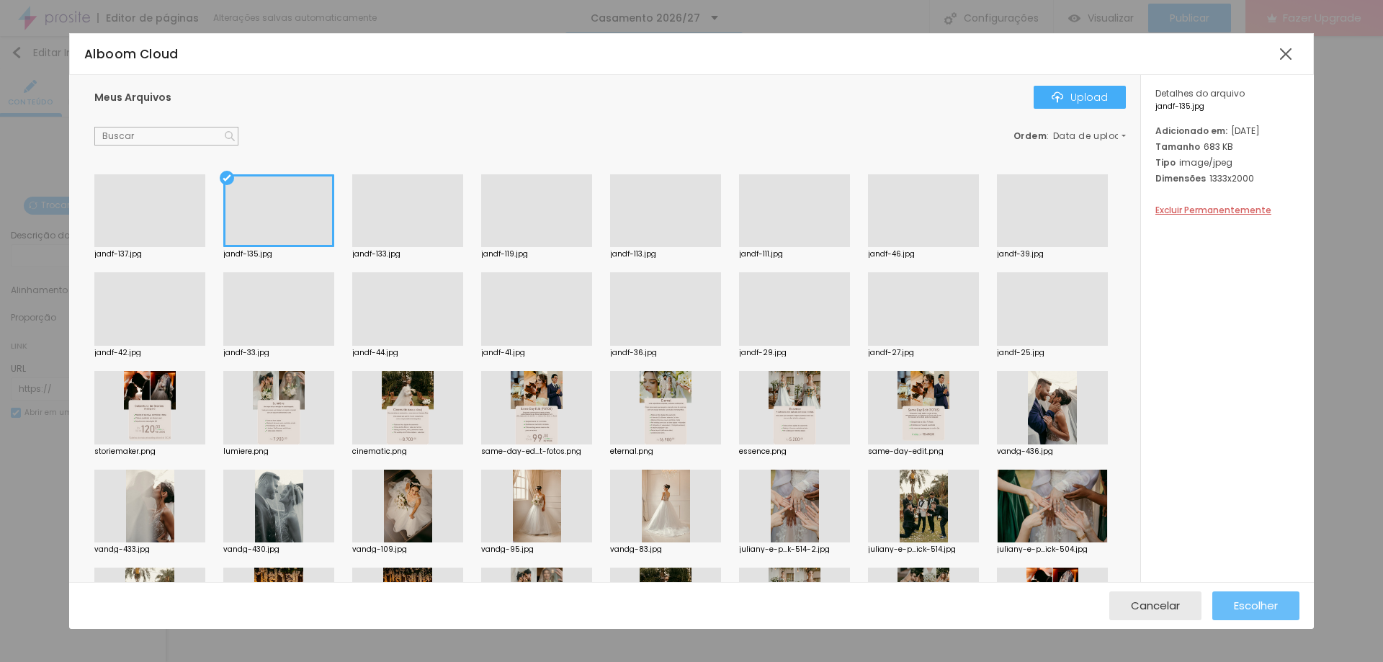
click at [1226, 599] on button "Escolher" at bounding box center [1255, 605] width 87 height 29
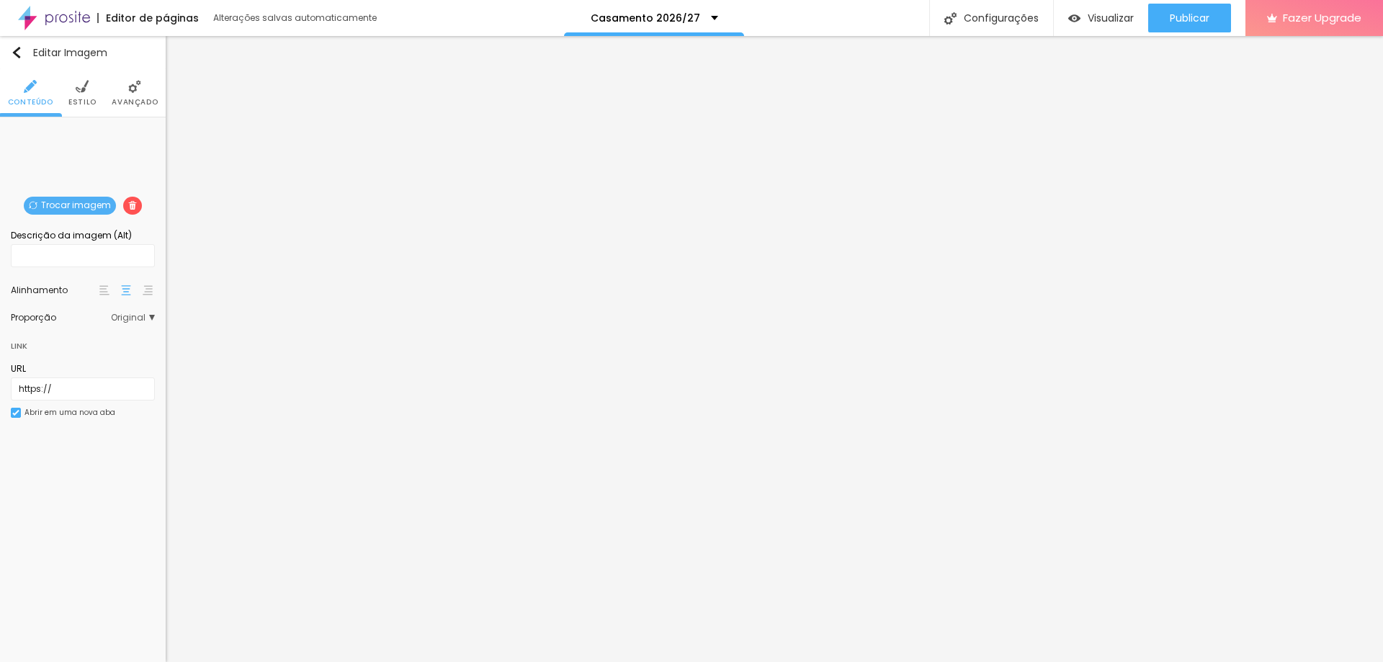
click at [77, 198] on span "Trocar imagem" at bounding box center [70, 206] width 92 height 18
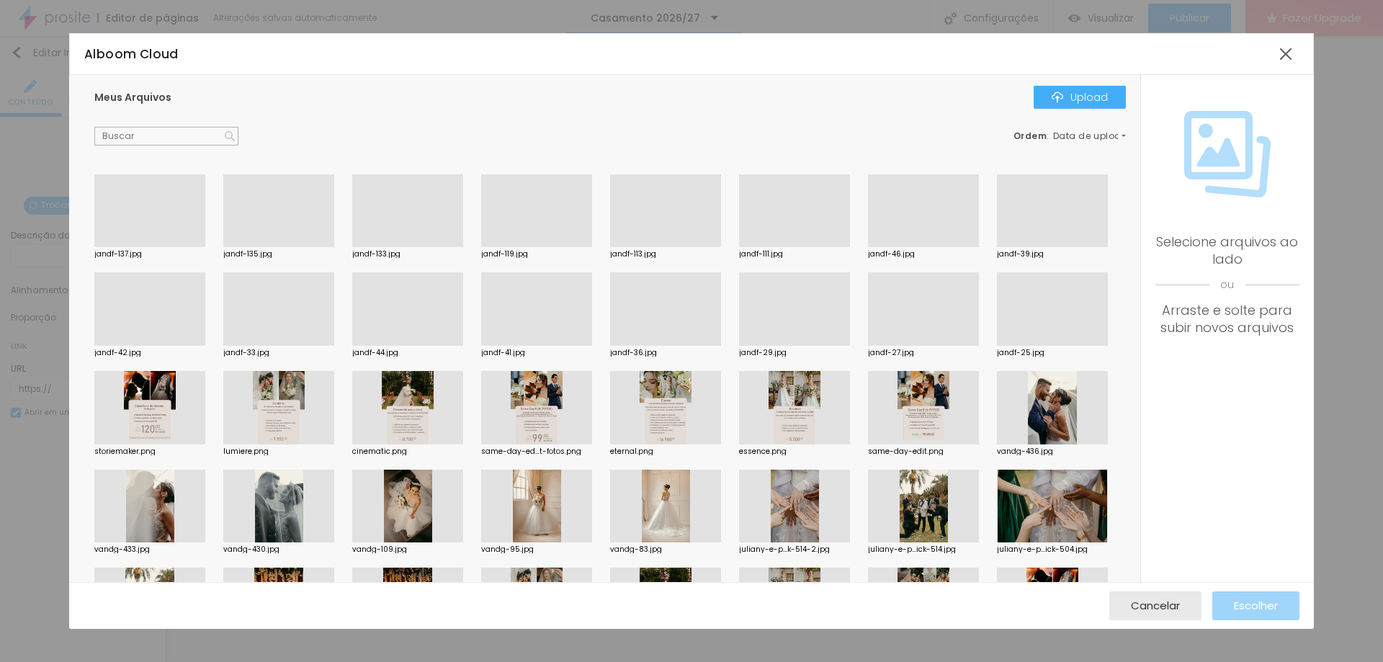
click at [404, 247] on div at bounding box center [407, 247] width 111 height 0
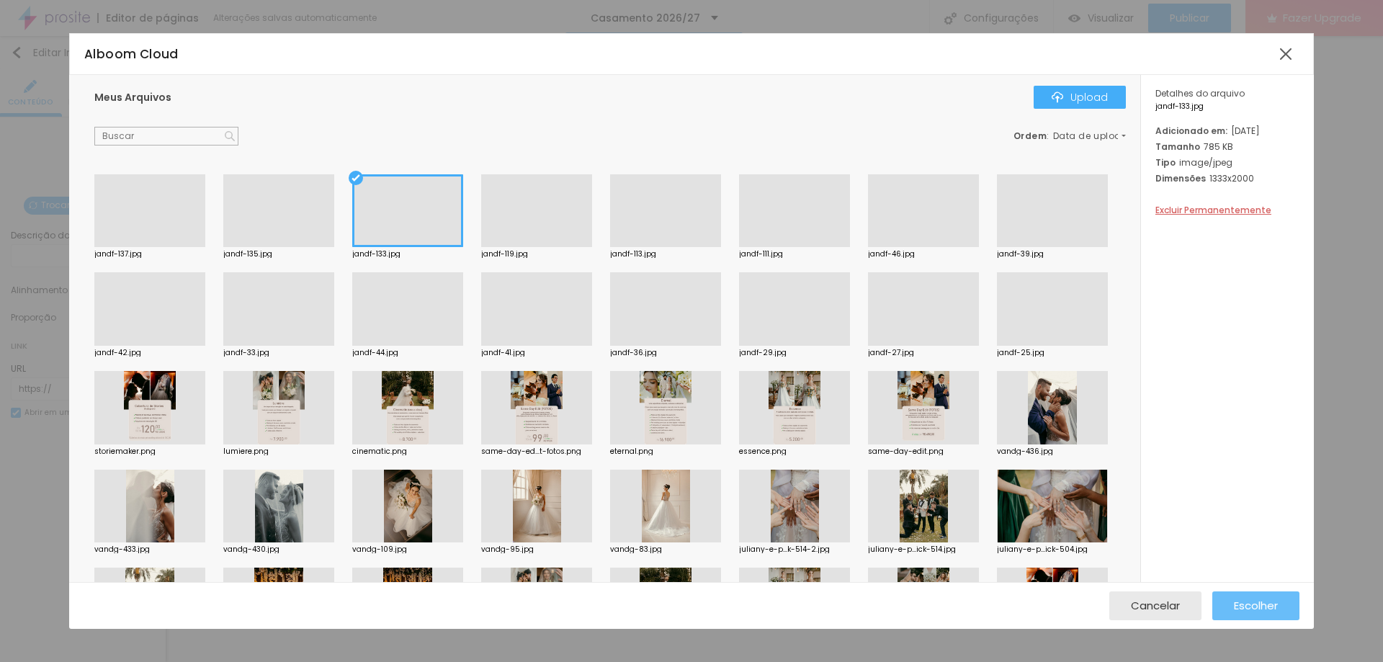
click at [1228, 599] on button "Escolher" at bounding box center [1255, 605] width 87 height 29
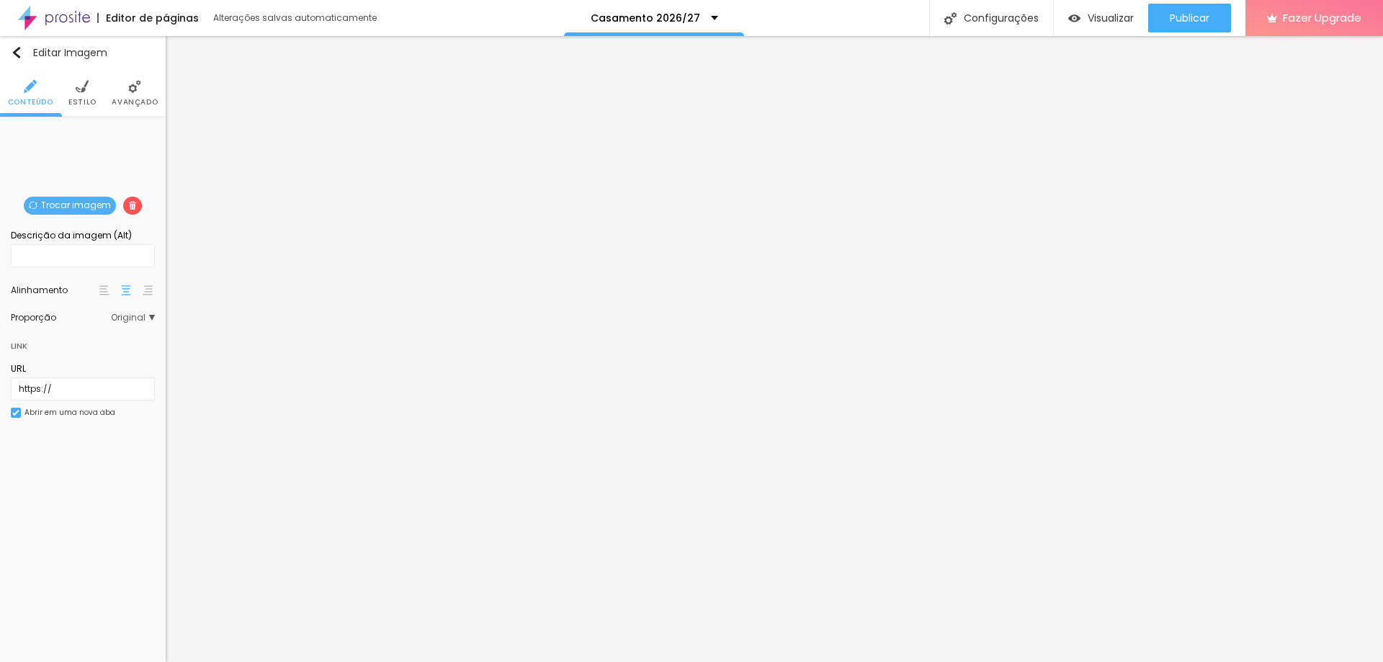
click at [87, 201] on span "Trocar imagem" at bounding box center [70, 206] width 92 height 18
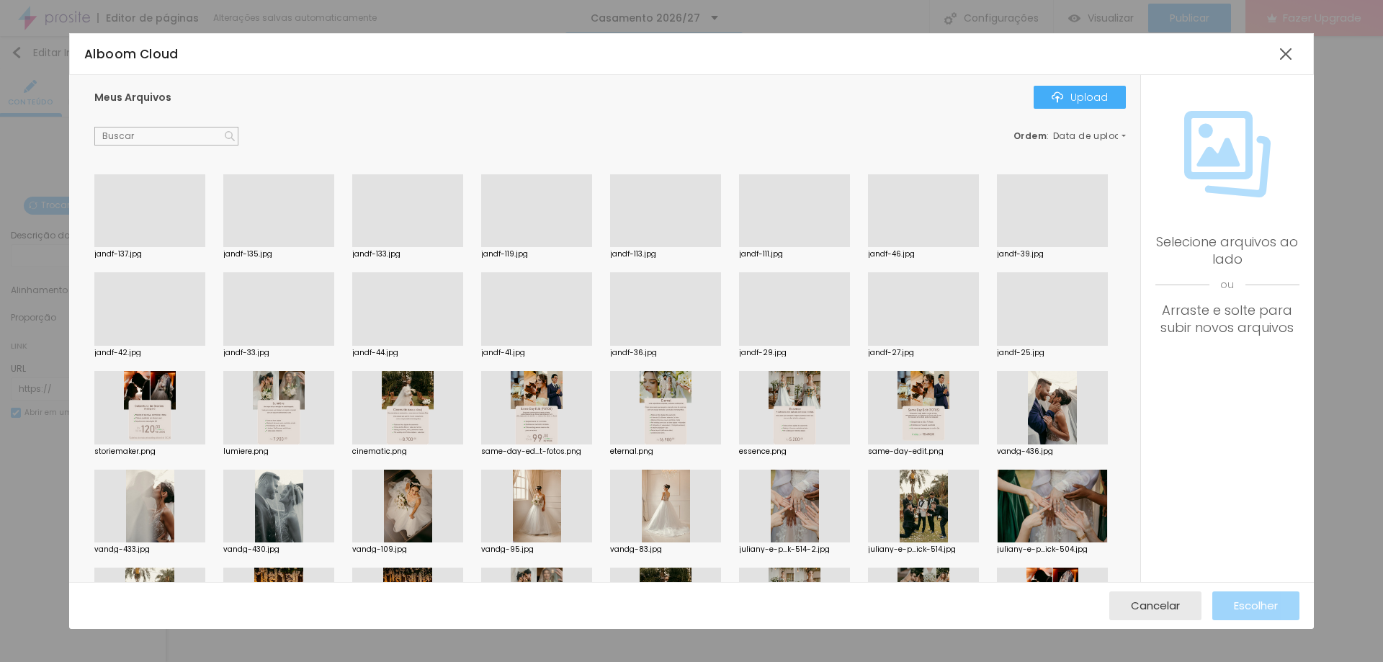
click at [683, 247] on div at bounding box center [665, 247] width 111 height 0
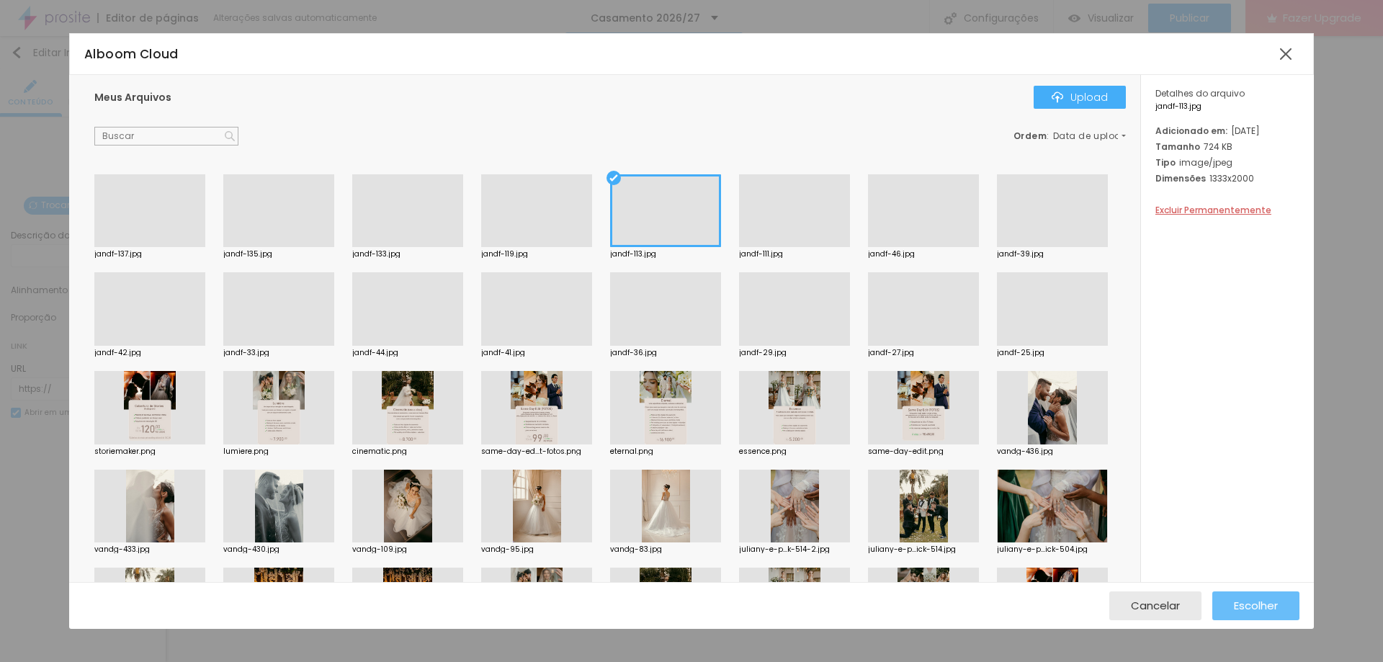
click at [1234, 601] on span "Escolher" at bounding box center [1256, 605] width 44 height 12
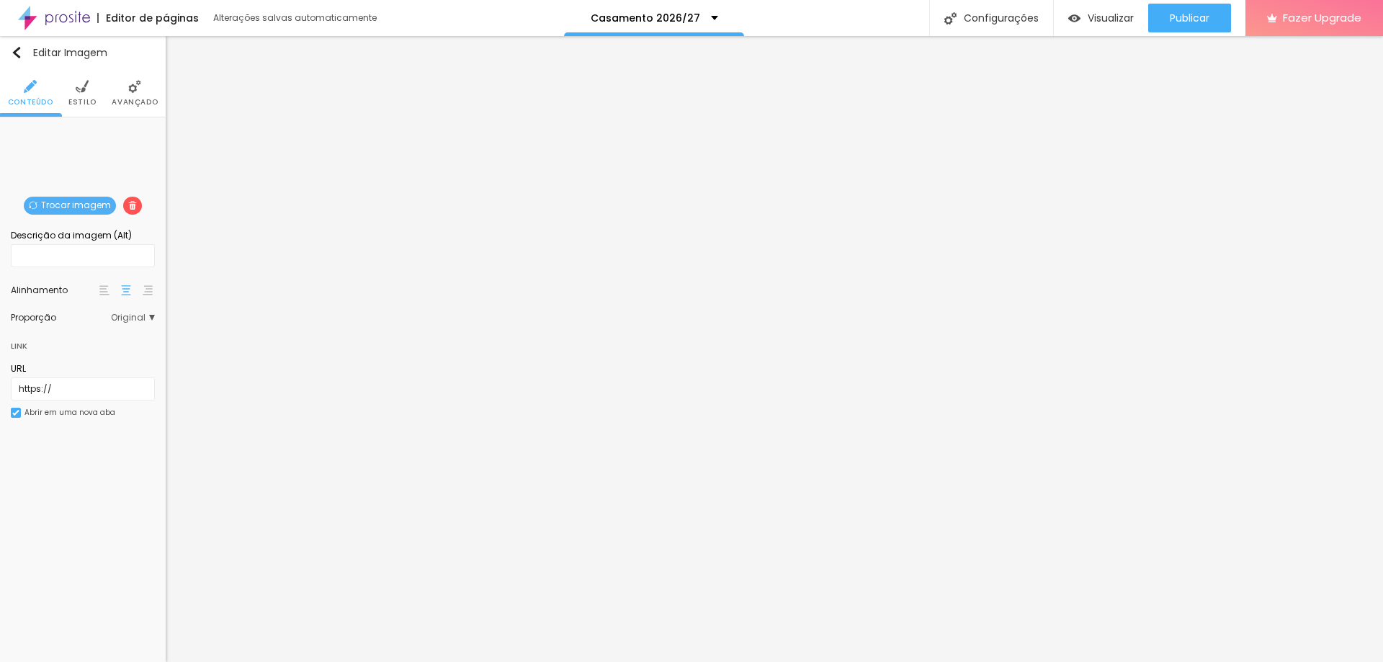
click at [79, 202] on span "Trocar imagem" at bounding box center [70, 206] width 92 height 18
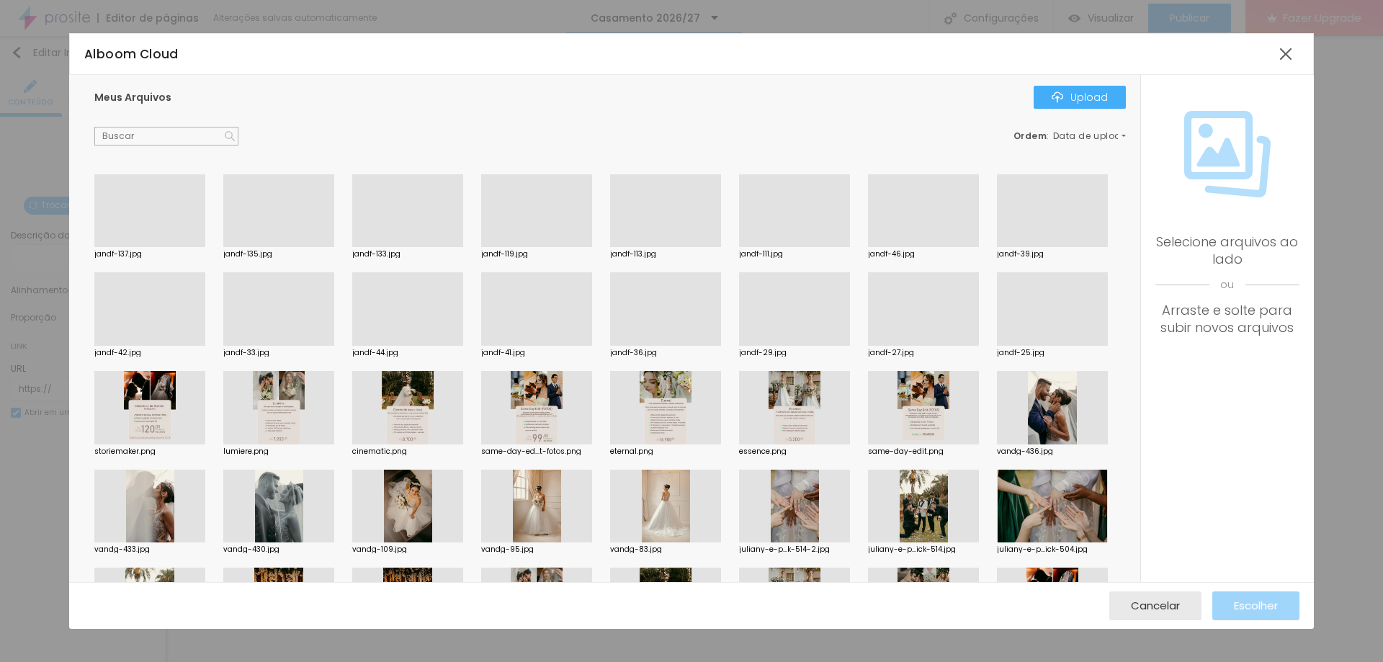
click at [511, 247] on div at bounding box center [536, 247] width 111 height 0
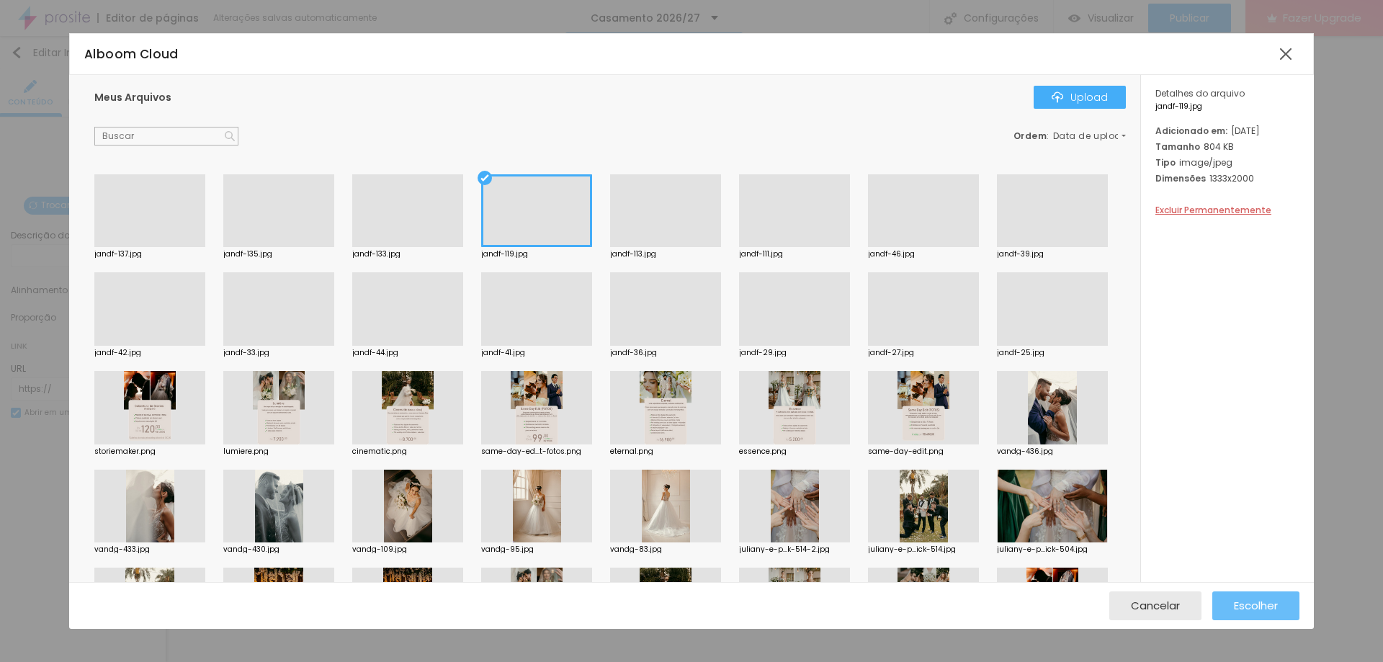
click at [1245, 609] on span "Escolher" at bounding box center [1256, 605] width 44 height 12
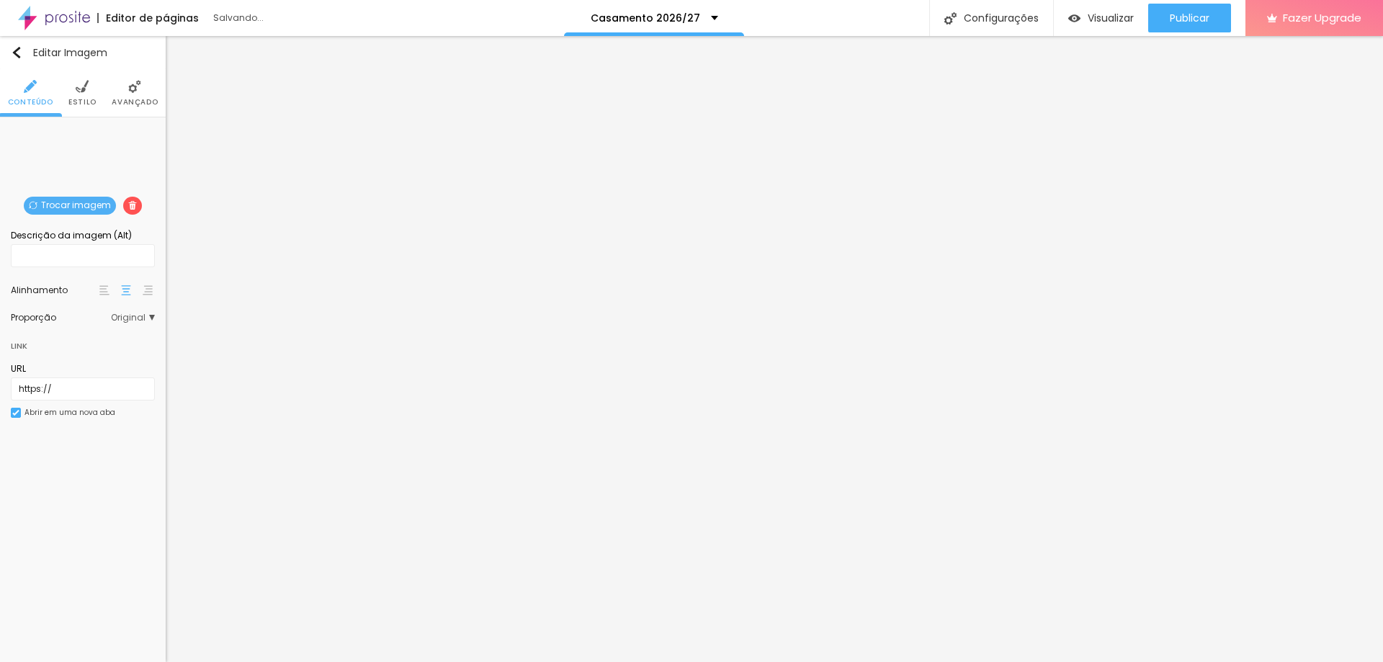
click at [89, 198] on span "Trocar imagem" at bounding box center [70, 206] width 92 height 18
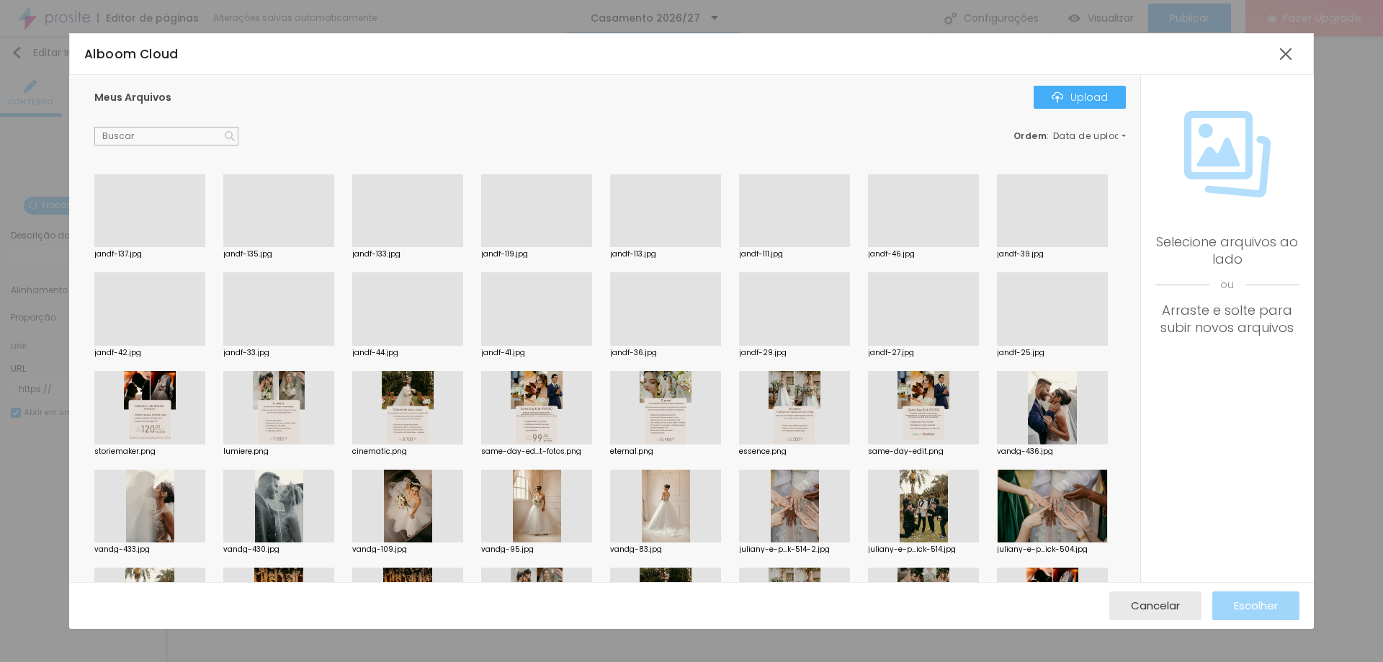
click at [786, 247] on div at bounding box center [794, 247] width 111 height 0
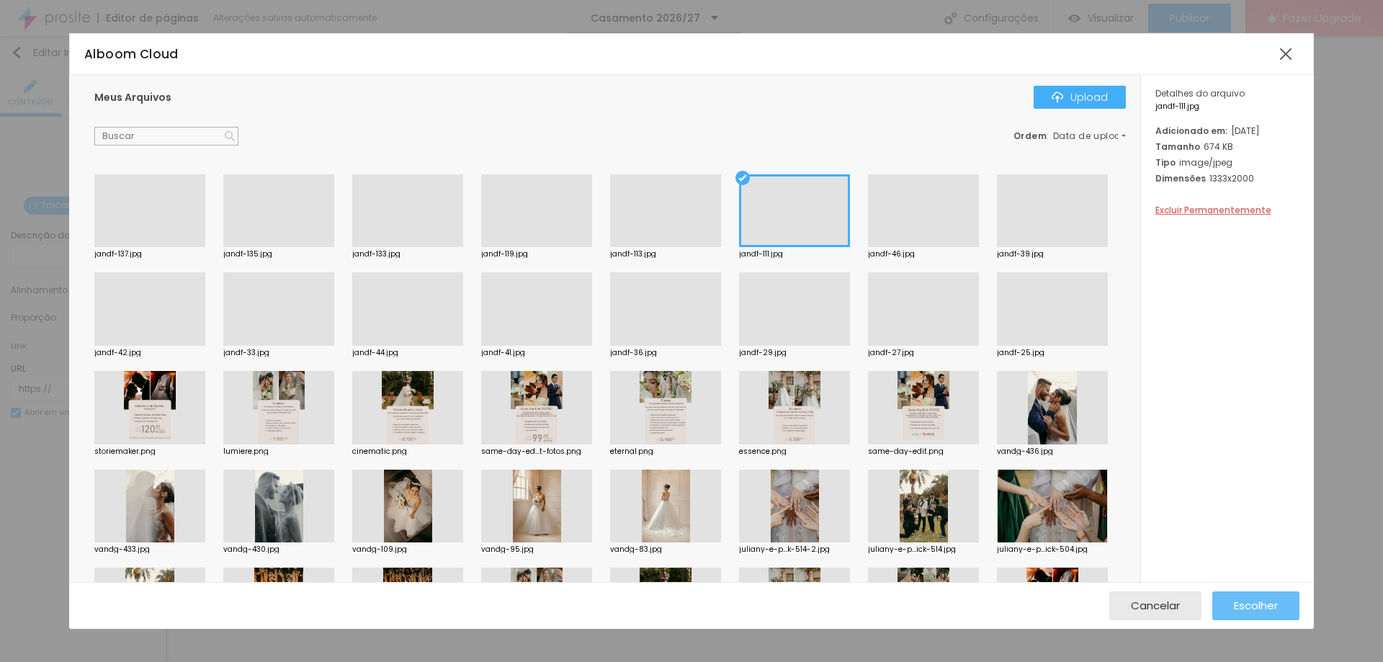
click at [1228, 605] on button "Escolher" at bounding box center [1255, 605] width 87 height 29
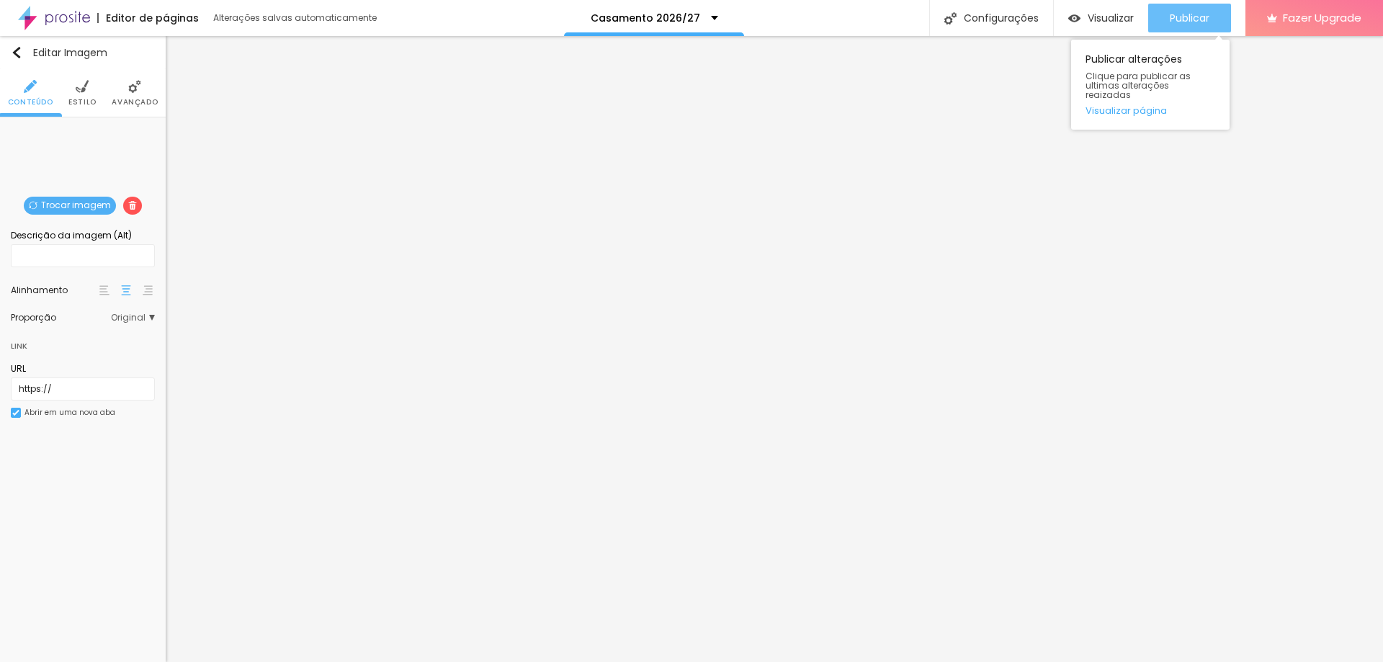
click at [1180, 18] on span "Publicar" at bounding box center [1189, 18] width 40 height 12
